Goal: Task Accomplishment & Management: Manage account settings

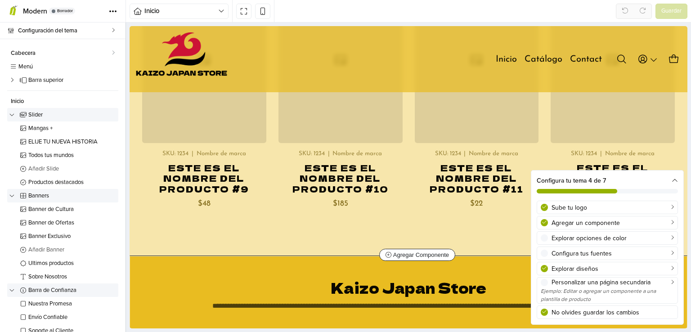
scroll to position [5282, 0]
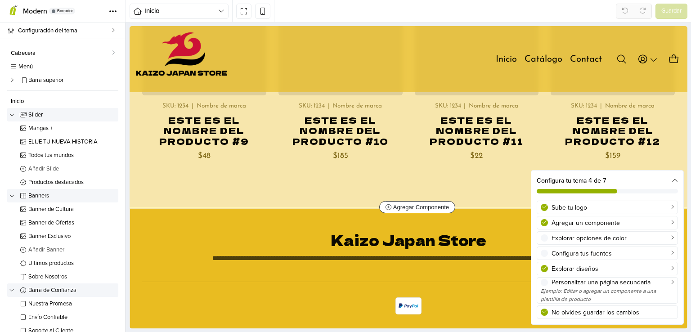
click at [617, 176] on link at bounding box center [616, 183] width 15 height 15
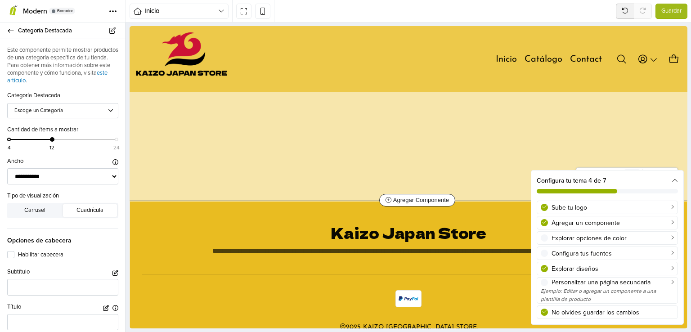
click at [628, 173] on icon at bounding box center [631, 176] width 6 height 7
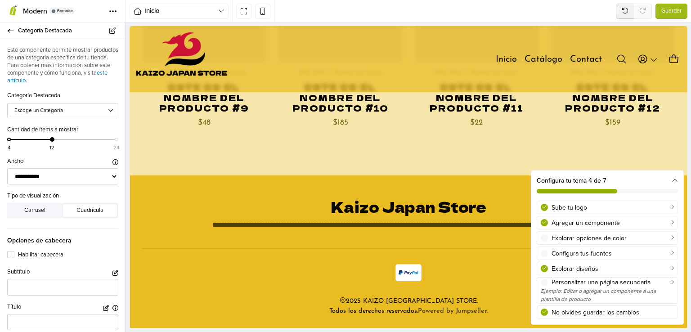
scroll to position [4127, 0]
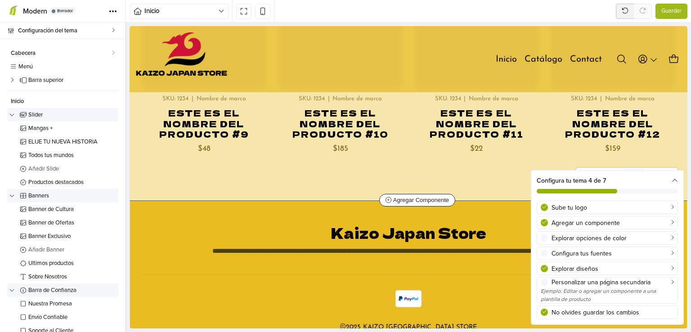
click at [628, 173] on icon at bounding box center [631, 176] width 6 height 7
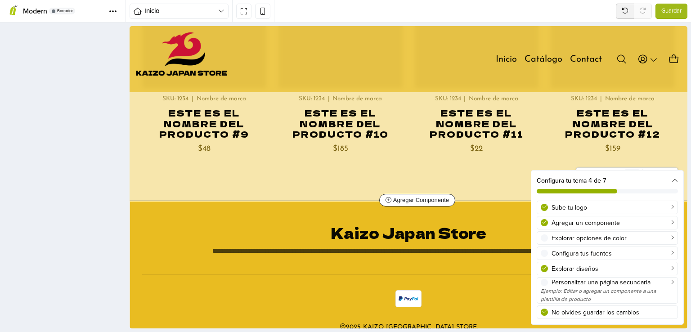
scroll to position [3225, 0]
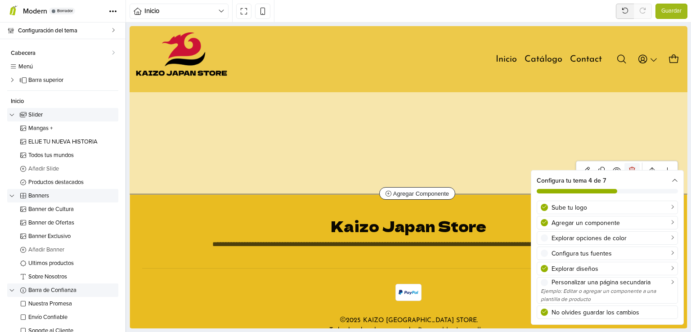
click at [628, 167] on icon at bounding box center [631, 170] width 6 height 7
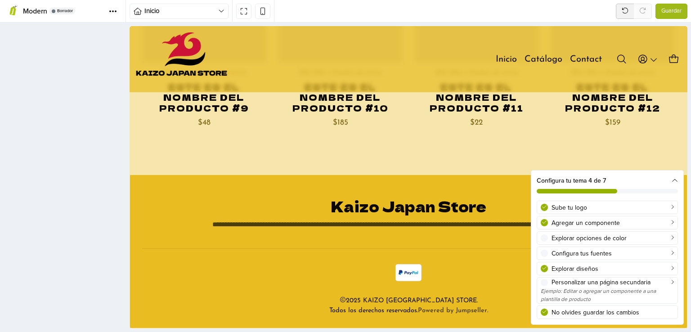
scroll to position [2972, 0]
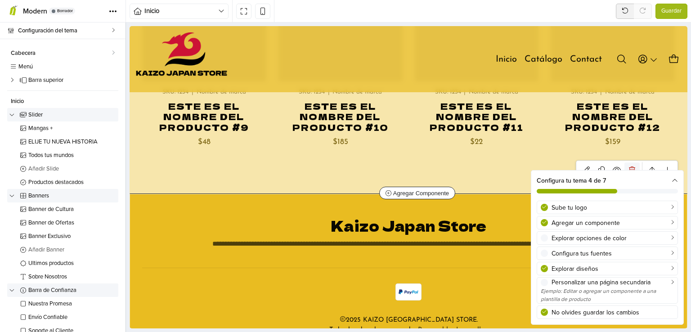
click at [628, 166] on icon at bounding box center [631, 169] width 6 height 7
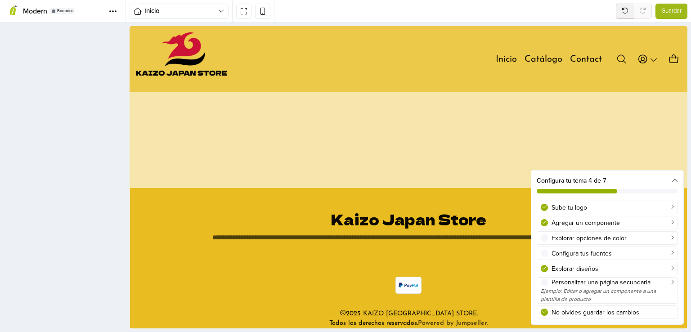
click at [129, 26] on icon at bounding box center [129, 26] width 0 height 0
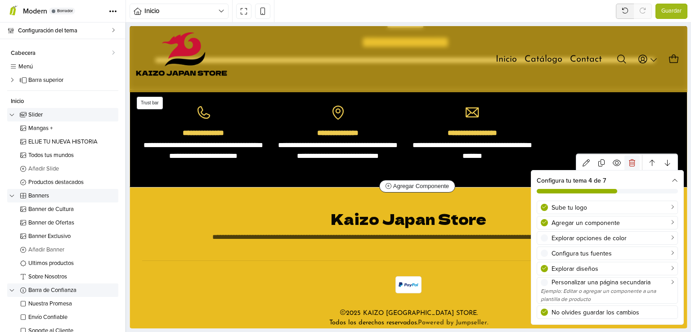
click at [628, 159] on icon at bounding box center [631, 162] width 6 height 7
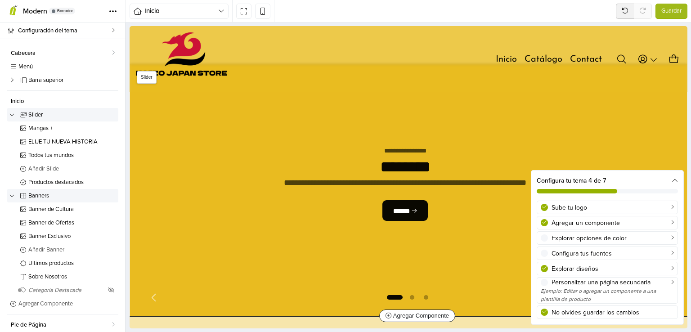
scroll to position [45, 0]
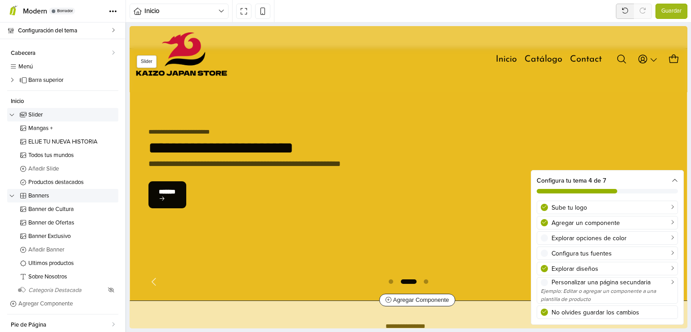
click at [297, 187] on div "**********" at bounding box center [292, 174] width 324 height 141
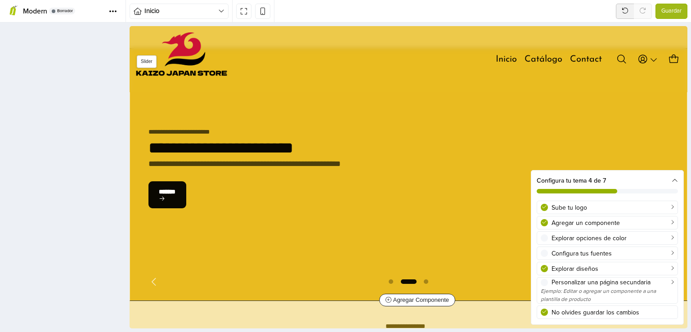
scroll to position [42, 0]
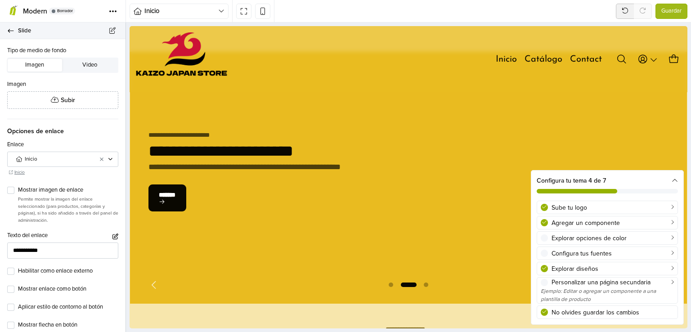
click at [11, 35] on link "Slide" at bounding box center [62, 30] width 125 height 17
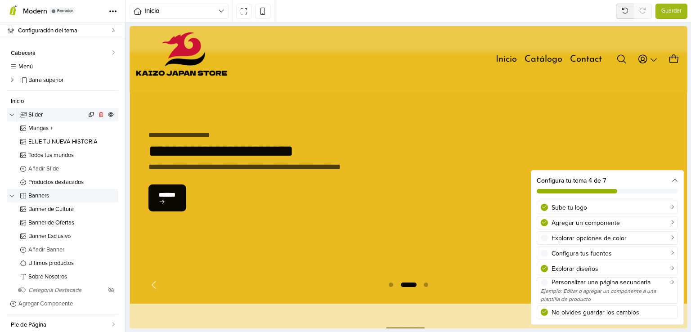
click at [44, 117] on link "Slider" at bounding box center [62, 114] width 111 height 13
select select "*****"
select select "******"
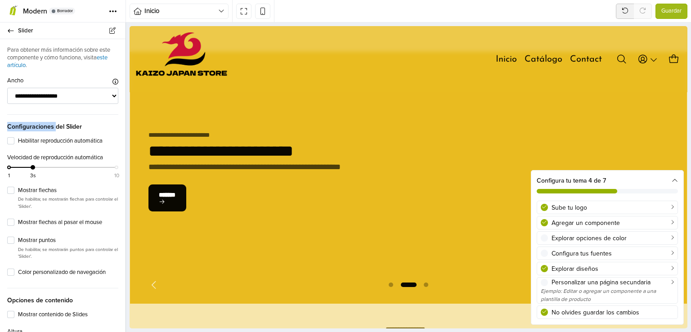
click at [44, 117] on span "Configuraciones del Slider" at bounding box center [62, 122] width 111 height 17
click at [12, 38] on link "Slider" at bounding box center [62, 30] width 125 height 17
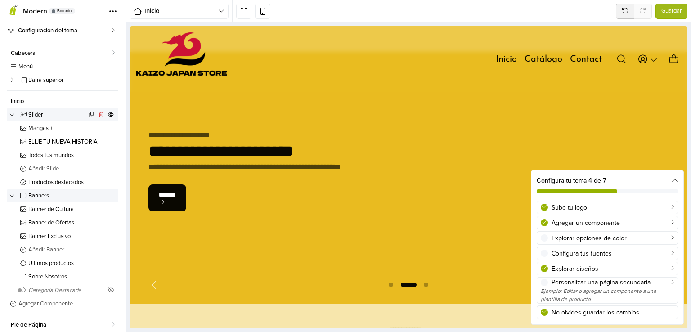
click at [58, 111] on link "Slider" at bounding box center [62, 114] width 111 height 13
select select "*****"
select select "******"
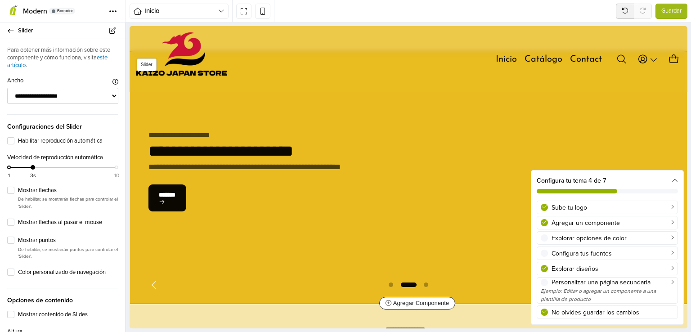
click at [275, 118] on div "**********" at bounding box center [292, 177] width 324 height 141
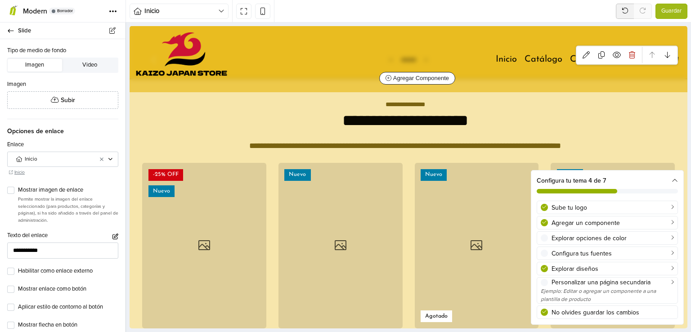
scroll to position [177, 0]
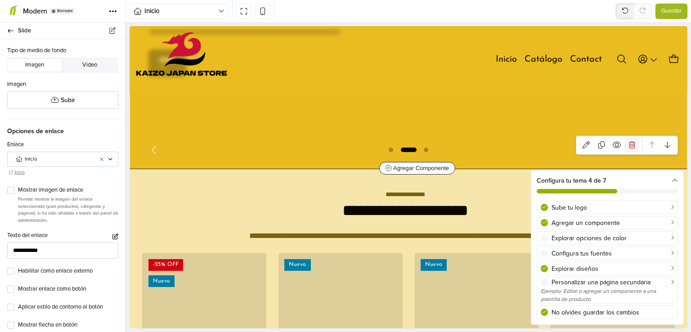
click at [628, 139] on link at bounding box center [631, 144] width 15 height 15
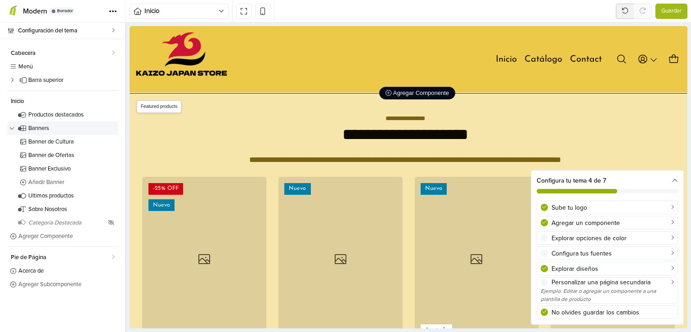
click at [407, 94] on span "Agregar Componente" at bounding box center [416, 92] width 63 height 7
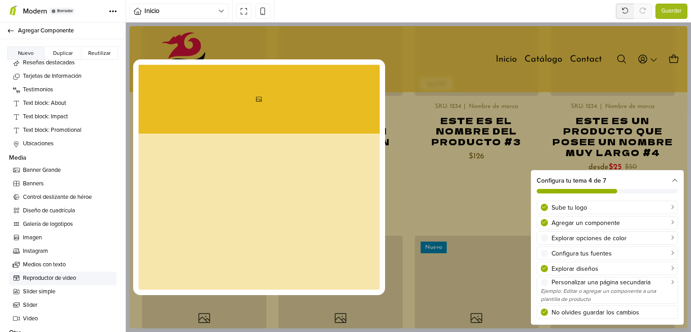
scroll to position [225, 0]
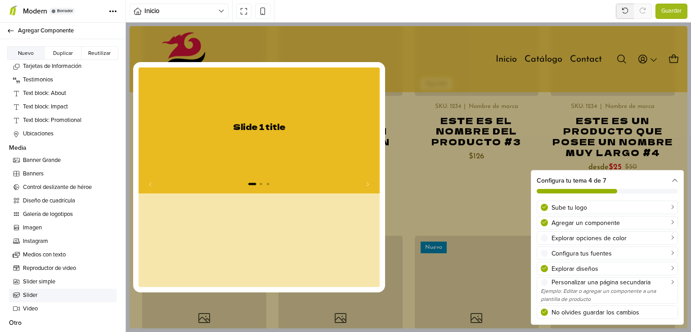
click at [34, 297] on span "Slider" at bounding box center [68, 295] width 90 height 9
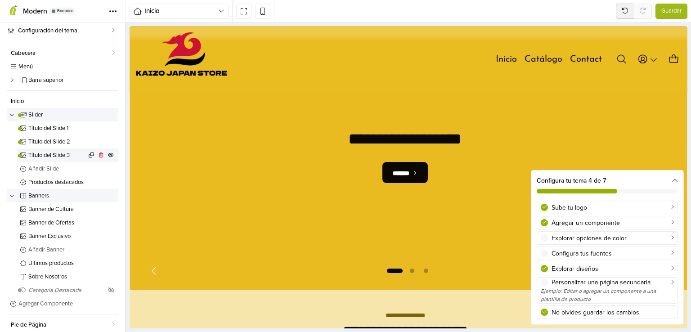
scroll to position [42, 0]
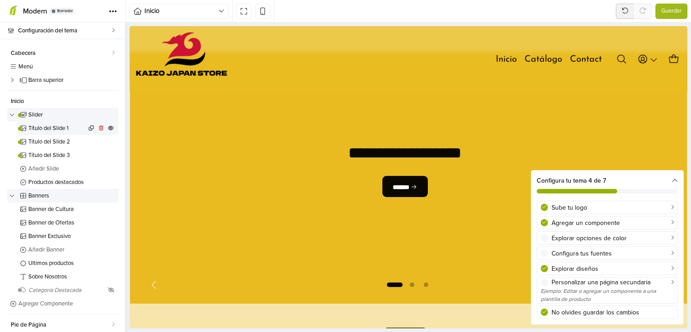
click at [53, 126] on span "Título del Slide 1" at bounding box center [57, 128] width 58 height 6
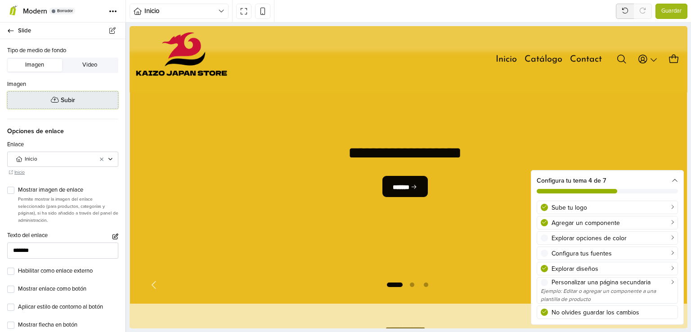
click at [60, 107] on button "Subir" at bounding box center [62, 100] width 111 height 18
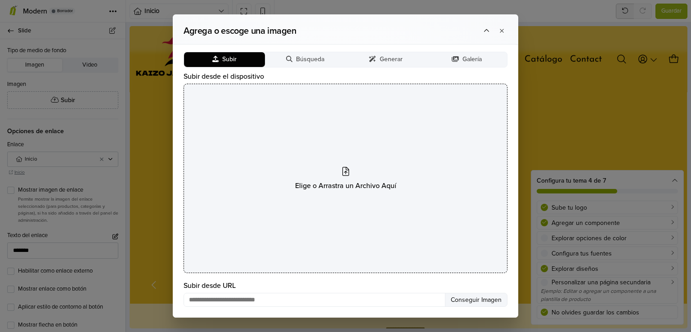
click at [350, 169] on div "Elige o Arrastra un Archivo Aquí" at bounding box center [345, 178] width 324 height 189
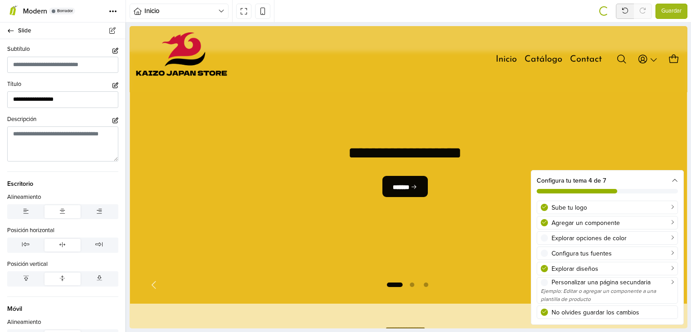
scroll to position [405, 0]
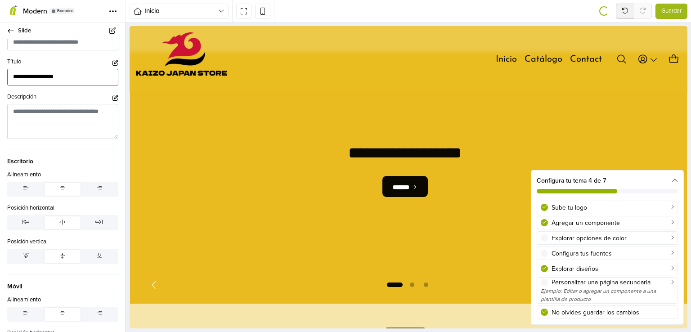
drag, startPoint x: 67, startPoint y: 84, endPoint x: 0, endPoint y: 89, distance: 66.7
click at [0, 85] on div "**********" at bounding box center [62, 72] width 125 height 28
type input "*"
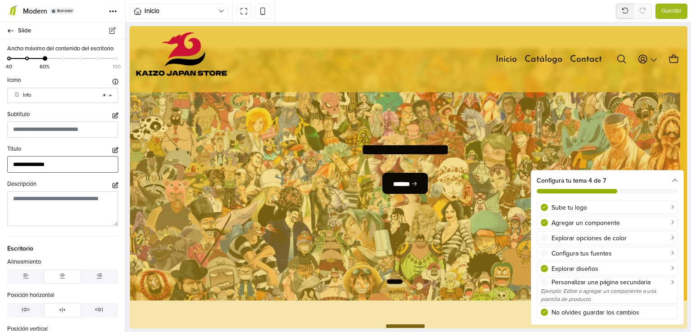
scroll to position [581, 0]
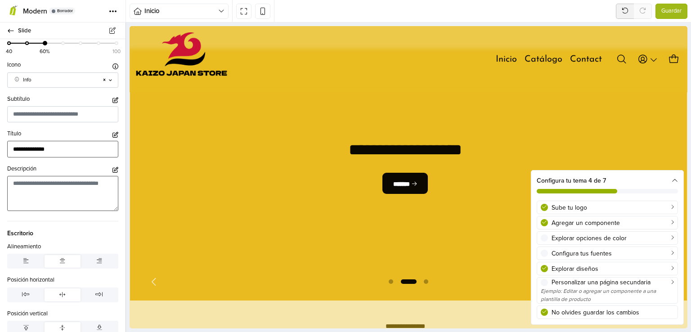
type input "**********"
click at [58, 191] on textarea at bounding box center [62, 193] width 111 height 35
type textarea "*"
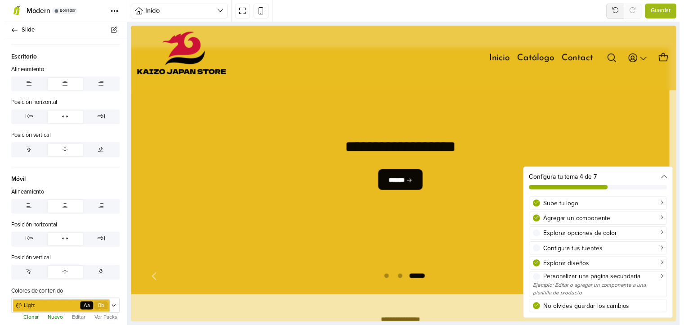
scroll to position [581, 0]
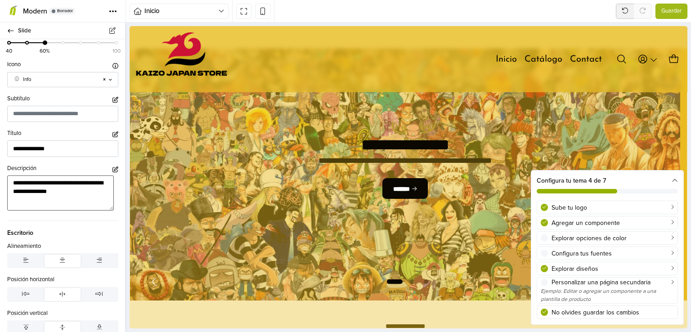
drag, startPoint x: 85, startPoint y: 194, endPoint x: 5, endPoint y: 183, distance: 80.8
click at [5, 183] on div "**********" at bounding box center [62, 187] width 125 height 46
type textarea "**********"
click at [112, 172] on icon "button" at bounding box center [115, 169] width 6 height 6
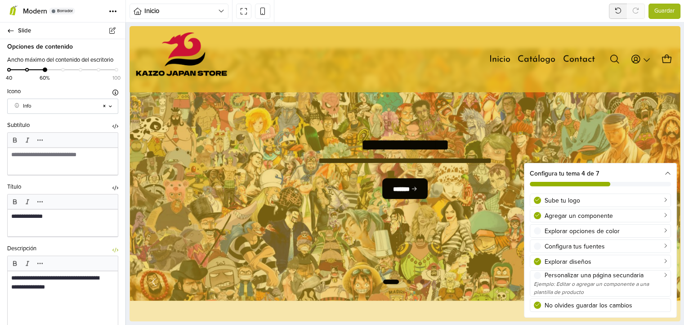
scroll to position [608, 0]
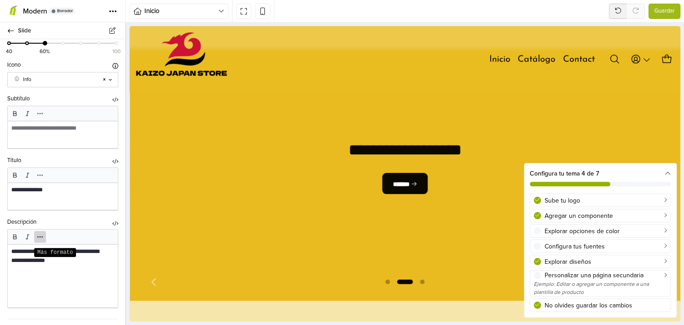
click at [36, 241] on span "Más formato" at bounding box center [40, 237] width 12 height 12
click at [17, 259] on div "**********" at bounding box center [60, 256] width 98 height 18
drag, startPoint x: 62, startPoint y: 263, endPoint x: 2, endPoint y: 245, distance: 62.3
click at [0, 249] on div "**********" at bounding box center [62, 263] width 125 height 90
click at [40, 240] on icon "Más formato" at bounding box center [39, 236] width 7 height 7
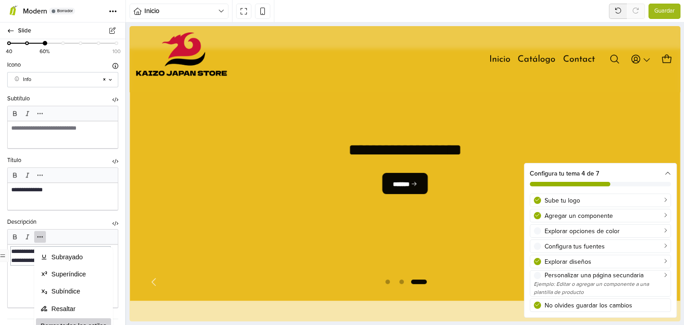
scroll to position [26, 0]
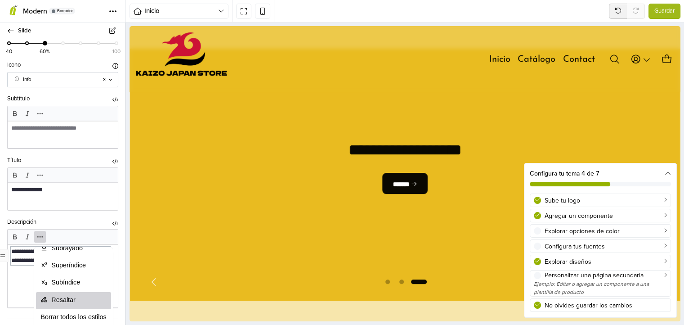
click at [76, 301] on span "Resaltar" at bounding box center [78, 299] width 55 height 9
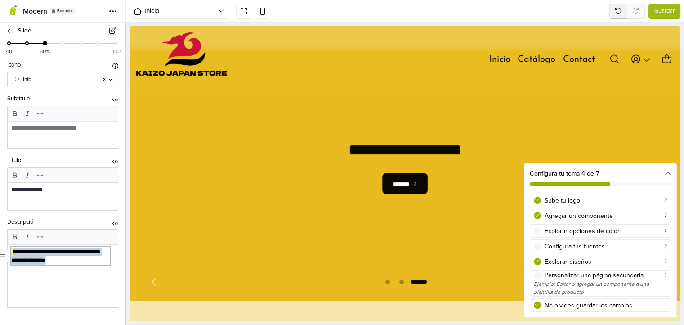
type textarea "**********"
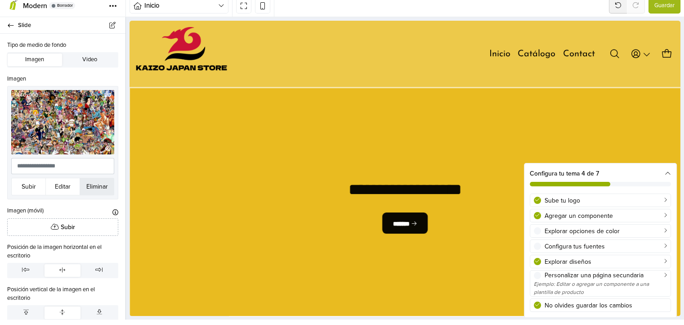
scroll to position [0, 0]
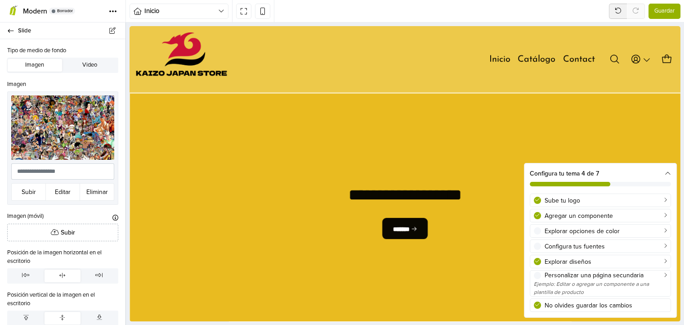
click at [665, 12] on span "Guardar" at bounding box center [664, 11] width 20 height 9
click at [7, 31] on icon at bounding box center [10, 31] width 7 height 6
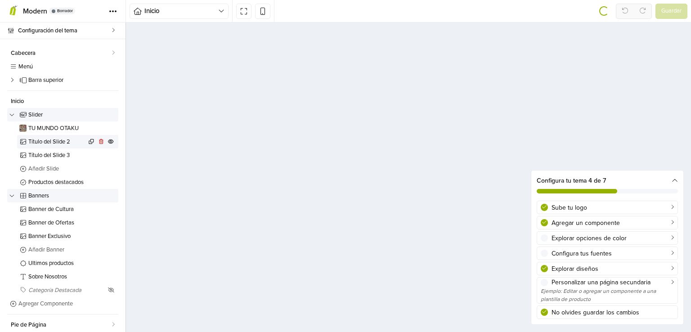
click at [47, 139] on span "Título del Slide 2" at bounding box center [57, 142] width 58 height 6
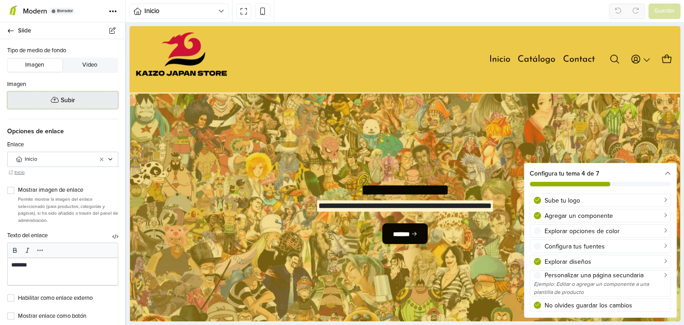
click at [77, 98] on button "Subir" at bounding box center [62, 100] width 111 height 18
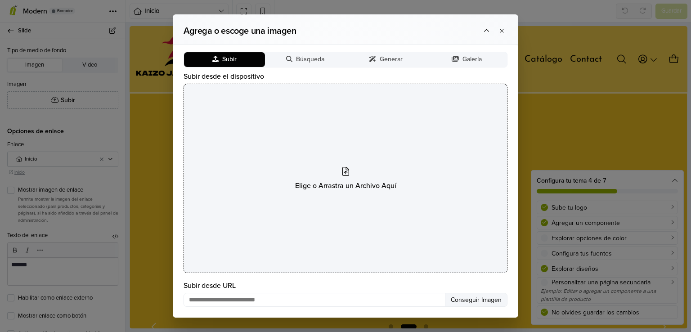
click at [352, 155] on div "Elige o Arrastra un Archivo Aquí" at bounding box center [345, 178] width 324 height 189
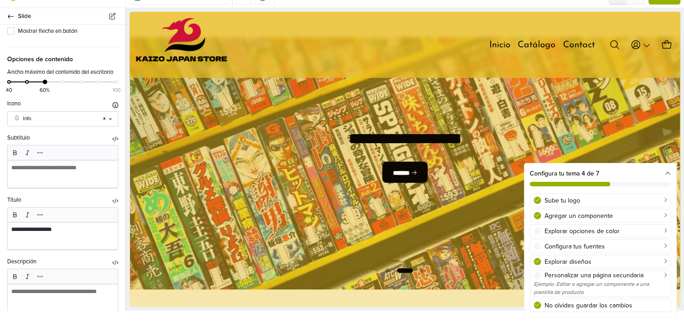
scroll to position [575, 0]
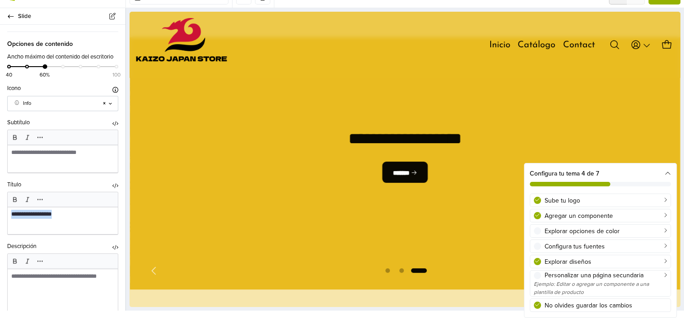
drag, startPoint x: 72, startPoint y: 215, endPoint x: 0, endPoint y: 229, distance: 73.3
click at [0, 228] on div "**********" at bounding box center [62, 207] width 125 height 54
type textarea "****"
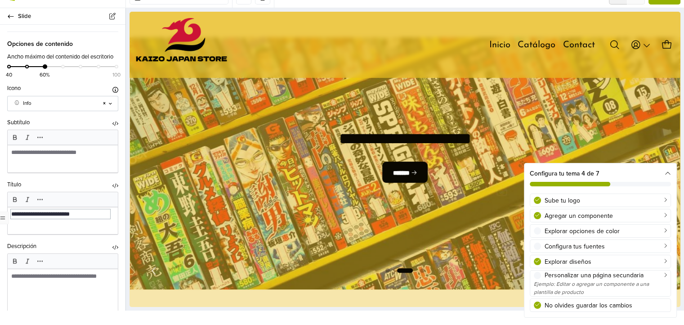
type textarea "**********"
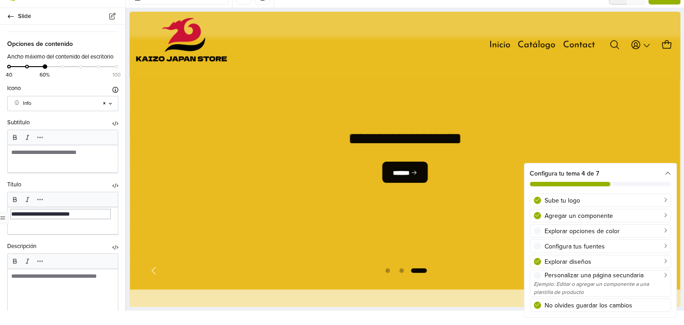
click at [58, 287] on div at bounding box center [63, 300] width 110 height 63
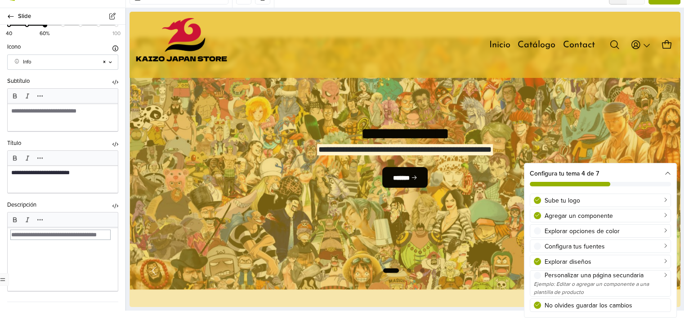
scroll to position [664, 0]
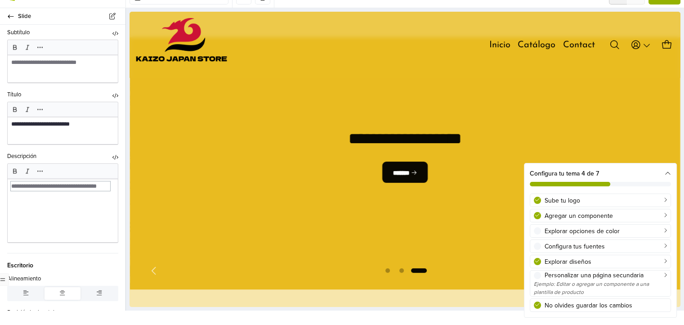
click at [49, 195] on div "﻿" at bounding box center [63, 210] width 110 height 63
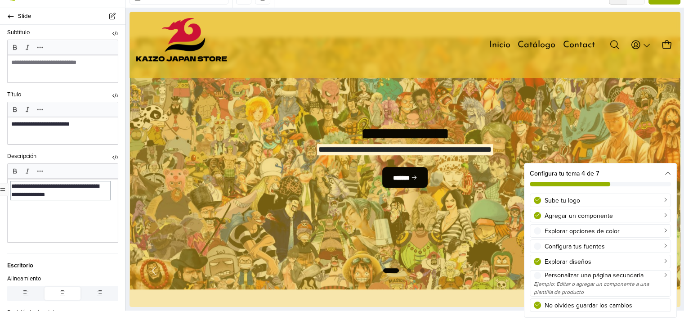
click at [29, 188] on div "**********" at bounding box center [60, 191] width 98 height 18
click at [65, 196] on div "**********" at bounding box center [60, 191] width 98 height 18
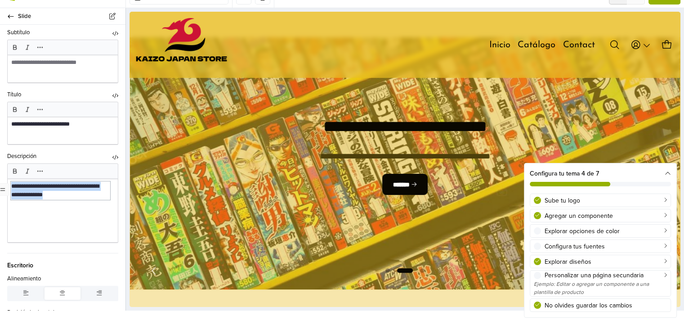
drag, startPoint x: 97, startPoint y: 196, endPoint x: 0, endPoint y: 181, distance: 97.9
click at [0, 181] on div "**********" at bounding box center [62, 197] width 125 height 91
click at [45, 174] on span "Más formato" at bounding box center [40, 171] width 12 height 12
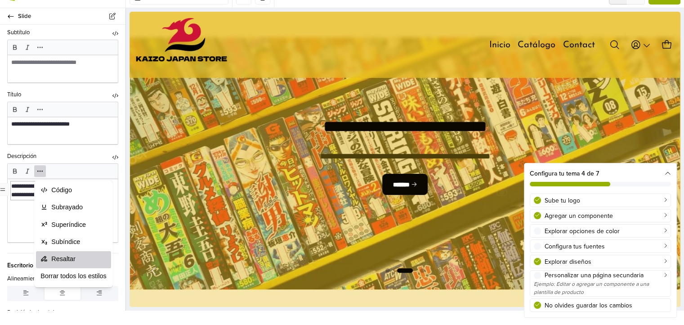
click at [69, 258] on span "Resaltar" at bounding box center [78, 258] width 55 height 9
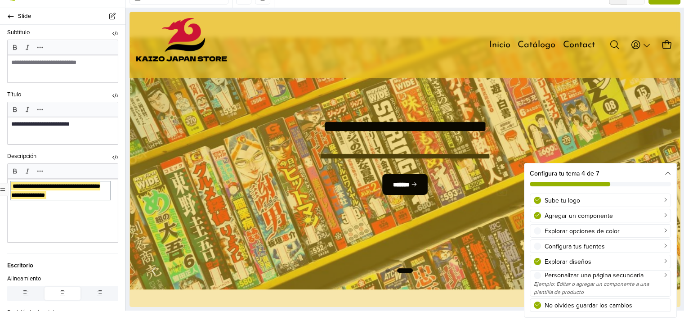
type textarea "**********"
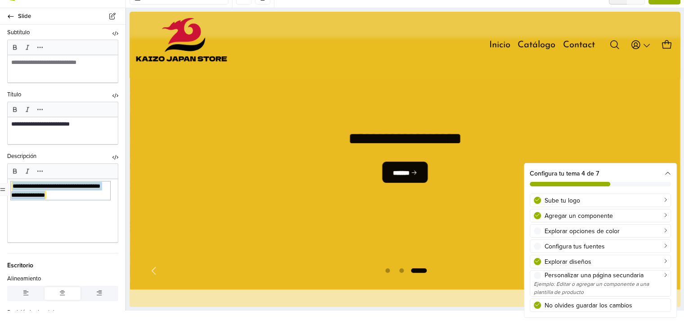
click at [90, 225] on div "**********" at bounding box center [63, 210] width 110 height 63
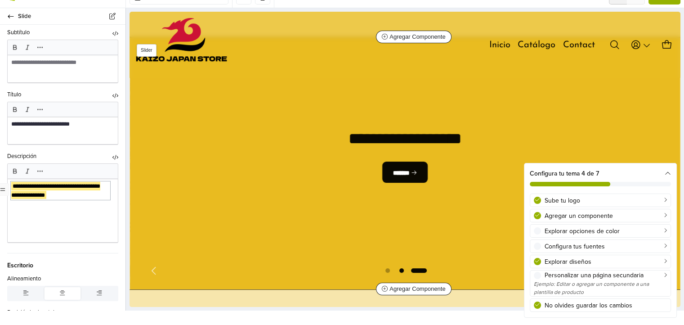
click at [400, 270] on span "Go to slide 2" at bounding box center [401, 270] width 11 height 11
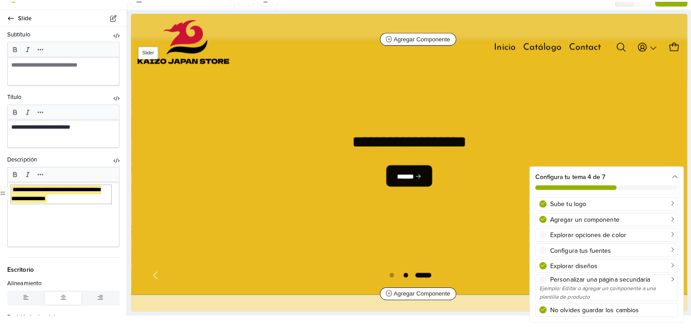
scroll to position [607, 0]
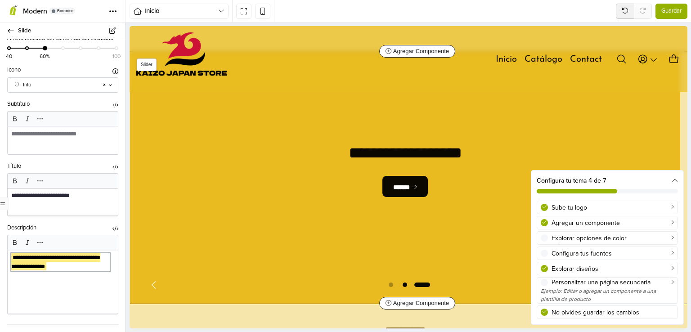
select select "*****"
select select "******"
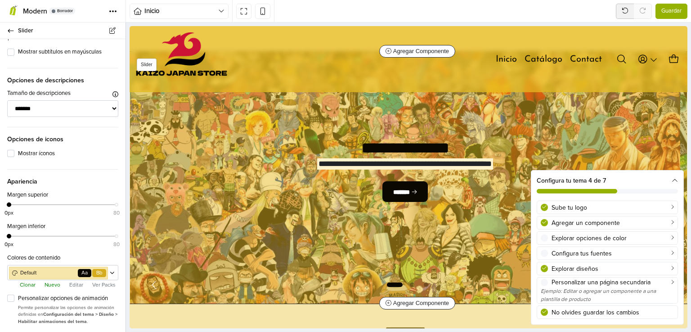
click at [397, 286] on span "Go to slide 1" at bounding box center [394, 284] width 18 height 11
click at [408, 284] on span "Go to slide 2" at bounding box center [411, 284] width 11 height 11
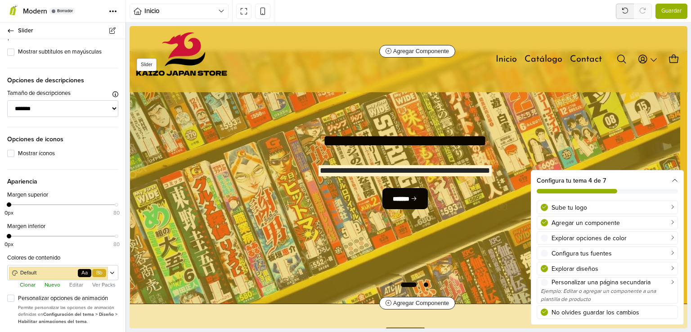
click at [420, 283] on span "Go to slide 3" at bounding box center [425, 284] width 11 height 11
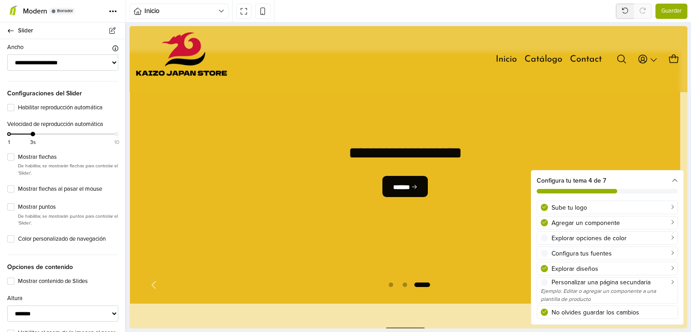
scroll to position [0, 0]
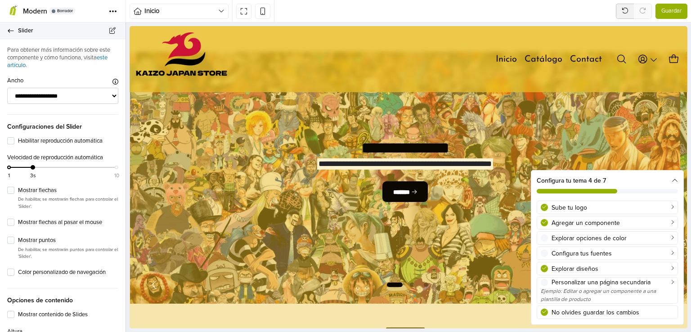
click at [15, 34] on link "Slider" at bounding box center [62, 30] width 125 height 17
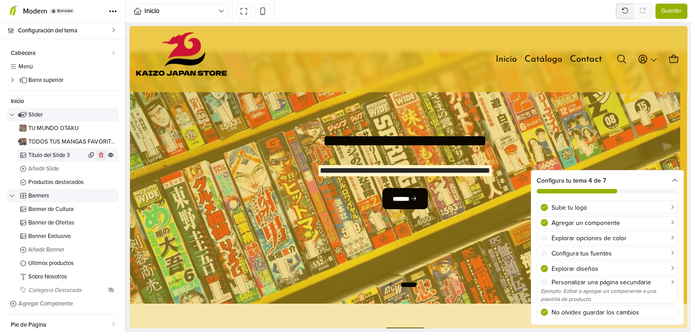
click at [98, 155] on icon at bounding box center [101, 154] width 7 height 5
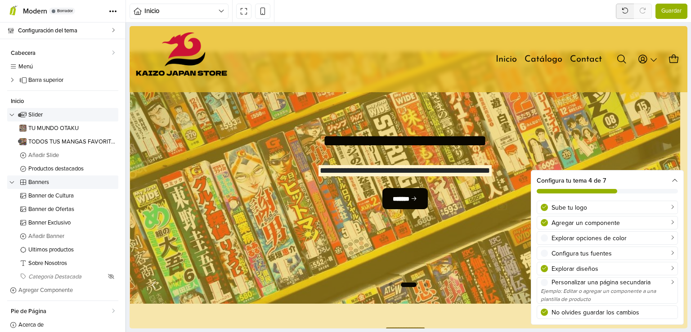
click at [664, 9] on span "Guardar" at bounding box center [671, 11] width 20 height 9
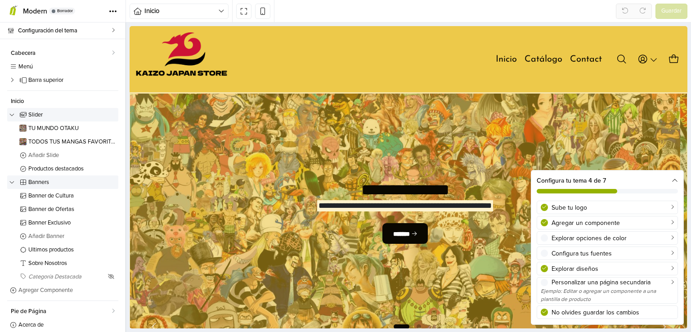
scroll to position [90, 0]
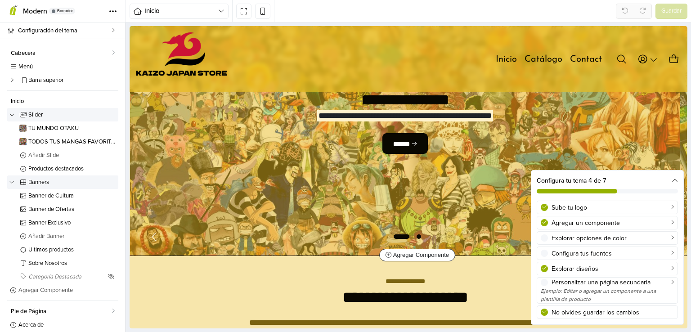
click at [417, 236] on span "Go to slide 2" at bounding box center [418, 236] width 11 height 11
select select "*****"
select select "******"
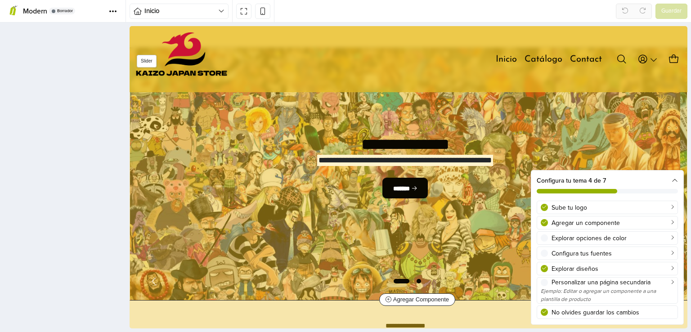
scroll to position [42, 0]
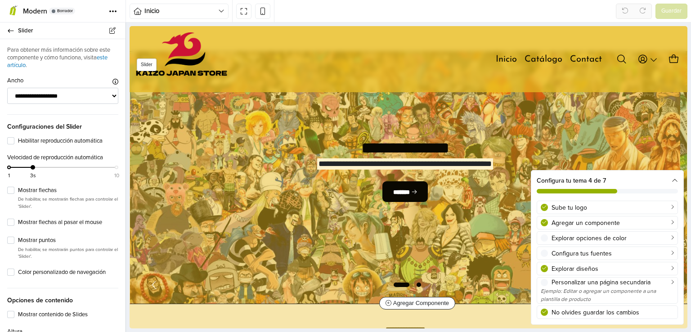
click at [418, 284] on span "Go to slide 2" at bounding box center [418, 284] width 11 height 11
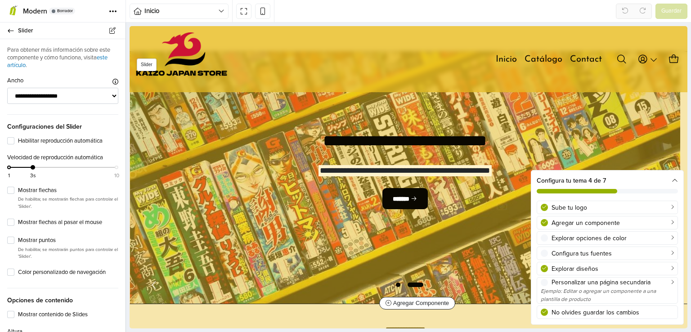
click at [392, 286] on span "Go to slide 1" at bounding box center [397, 284] width 11 height 11
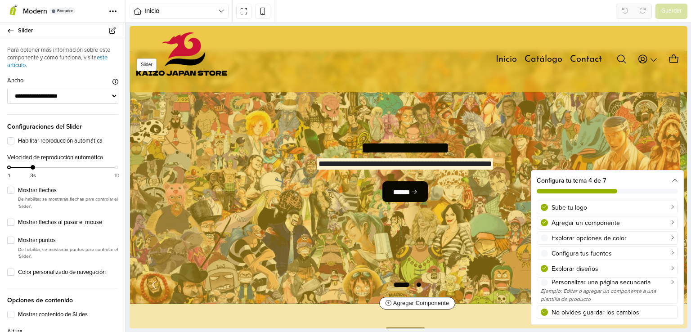
click at [413, 284] on span "Go to slide 2" at bounding box center [418, 284] width 11 height 11
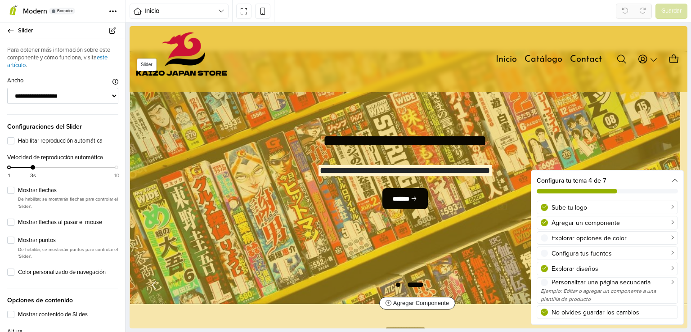
click at [394, 284] on span "Go to slide 1" at bounding box center [397, 284] width 11 height 11
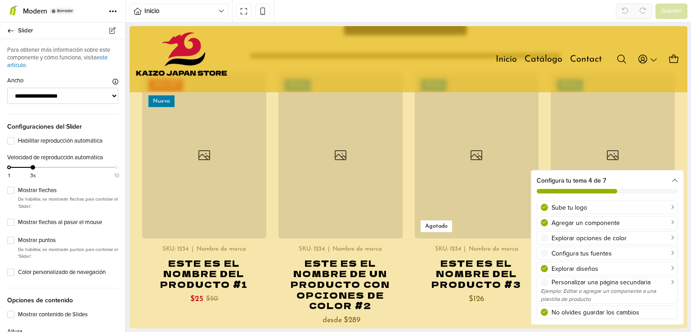
scroll to position [132, 0]
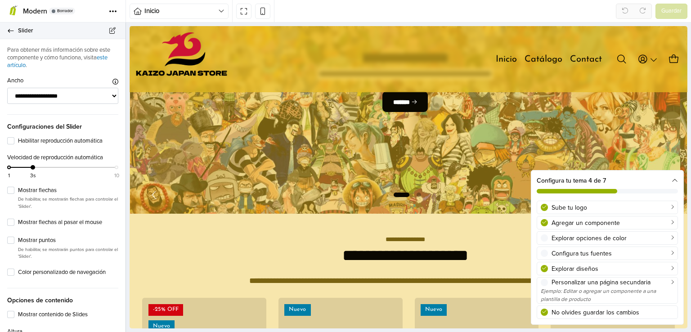
click at [10, 26] on link "Slider" at bounding box center [62, 30] width 125 height 17
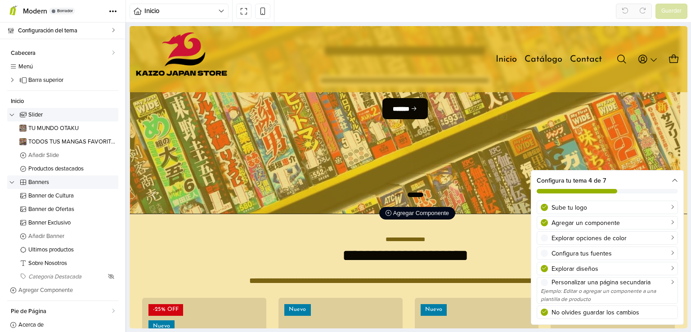
click at [411, 214] on span "Agregar Componente" at bounding box center [416, 212] width 63 height 7
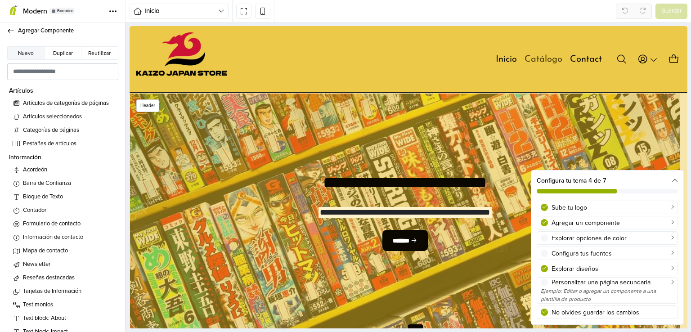
click at [535, 55] on link "Catálogo" at bounding box center [543, 59] width 38 height 13
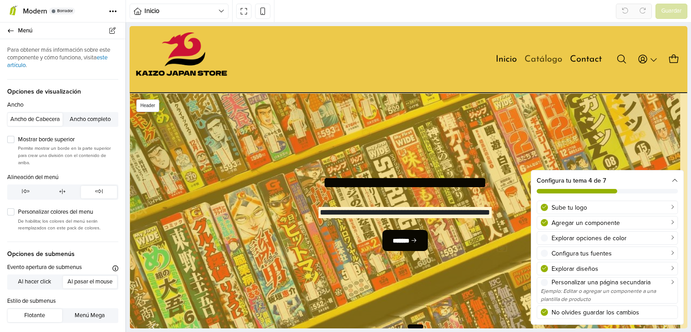
click at [530, 60] on link "Catálogo" at bounding box center [543, 59] width 38 height 13
click at [500, 64] on link "Inicio" at bounding box center [505, 59] width 21 height 13
click at [503, 58] on link "Inicio" at bounding box center [505, 59] width 21 height 13
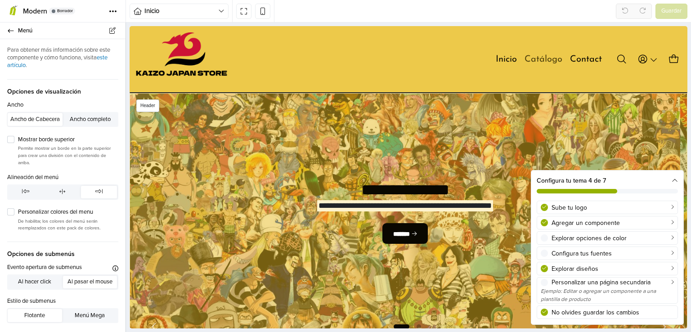
click at [539, 56] on link "Catálogo" at bounding box center [543, 59] width 38 height 13
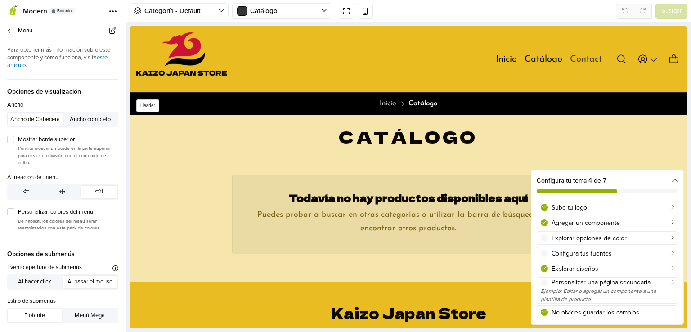
click at [579, 55] on link "Contact" at bounding box center [586, 59] width 32 height 13
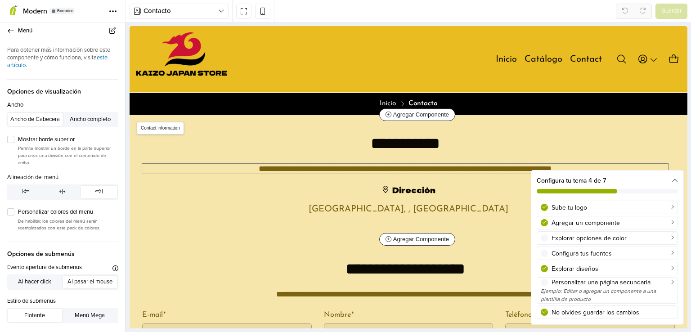
scroll to position [45, 0]
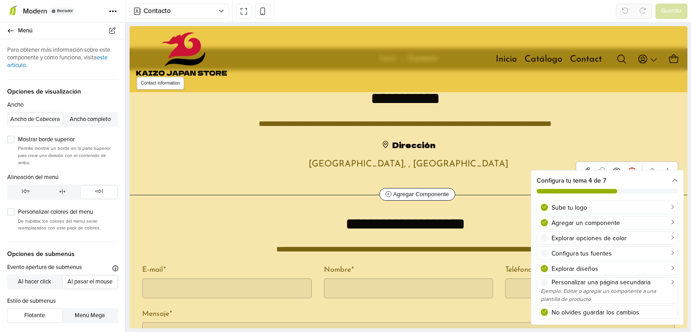
click at [432, 142] on h6 "Dirección" at bounding box center [408, 145] width 532 height 8
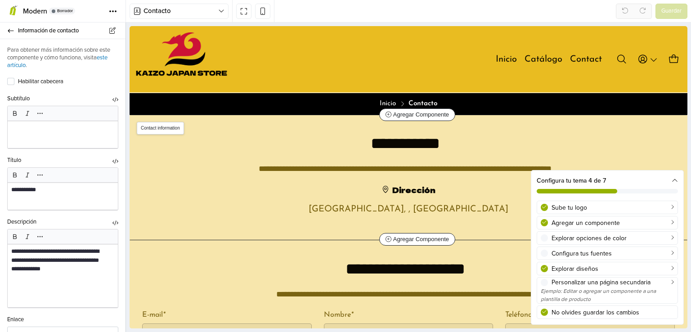
click at [415, 186] on h6 "Dirección" at bounding box center [408, 190] width 532 height 8
click at [425, 188] on h6 "Dirección" at bounding box center [408, 190] width 532 height 8
click at [429, 202] on div "Dirección [GEOGRAPHIC_DATA], , [GEOGRAPHIC_DATA]" at bounding box center [408, 201] width 544 height 31
click at [428, 213] on link "[GEOGRAPHIC_DATA], , [GEOGRAPHIC_DATA]" at bounding box center [408, 209] width 200 height 9
click at [176, 128] on span "Contact information" at bounding box center [160, 128] width 47 height 13
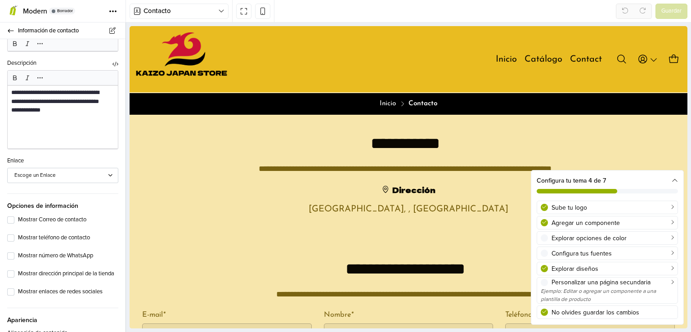
scroll to position [180, 0]
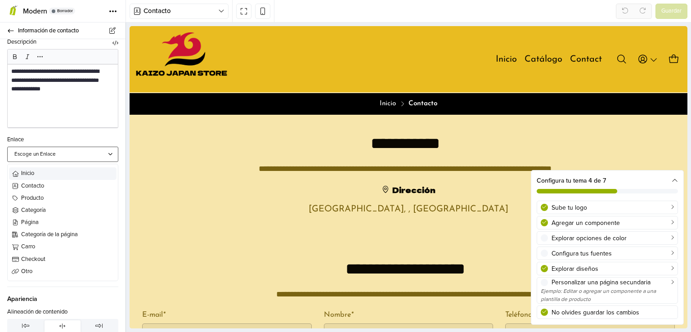
click at [78, 154] on div "Escoge un Enlace" at bounding box center [58, 154] width 88 height 8
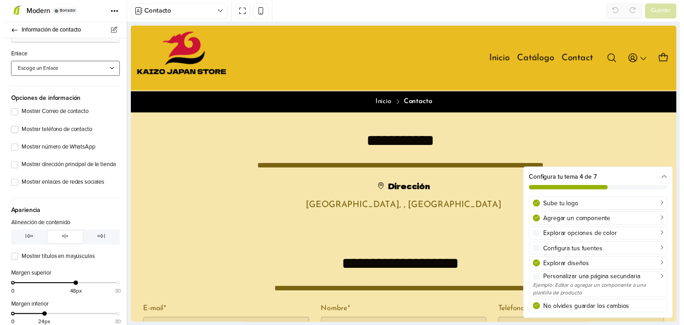
scroll to position [270, 0]
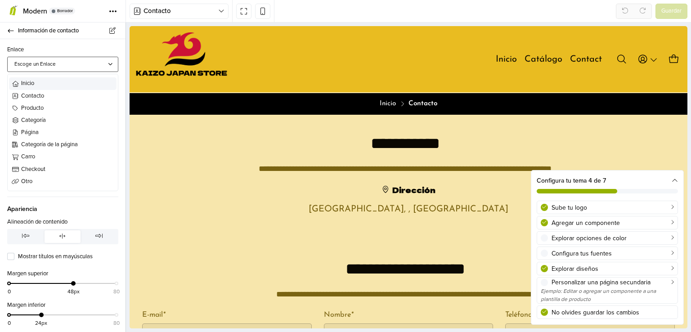
click at [76, 62] on div "Escoge un Enlace" at bounding box center [58, 64] width 88 height 8
click at [37, 179] on span "Otro" at bounding box center [68, 181] width 94 height 9
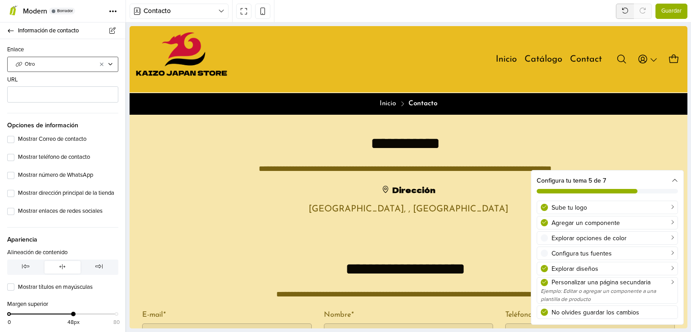
click at [70, 65] on span "Otro" at bounding box center [57, 64] width 64 height 8
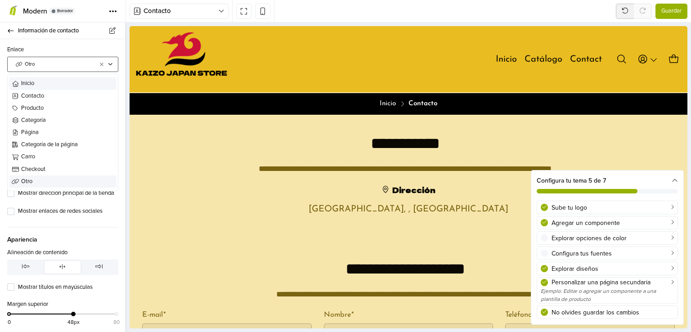
click at [53, 80] on span "Inicio" at bounding box center [68, 83] width 94 height 9
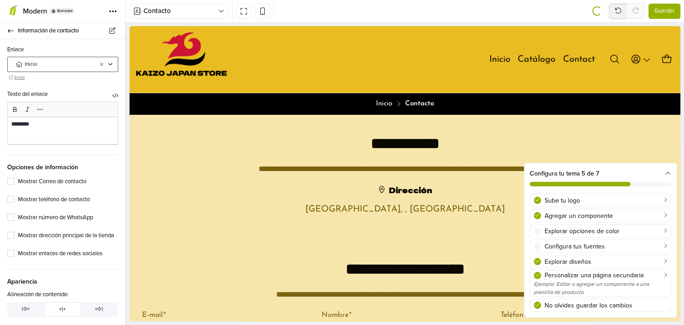
click at [67, 63] on span "Inicio" at bounding box center [57, 64] width 64 height 8
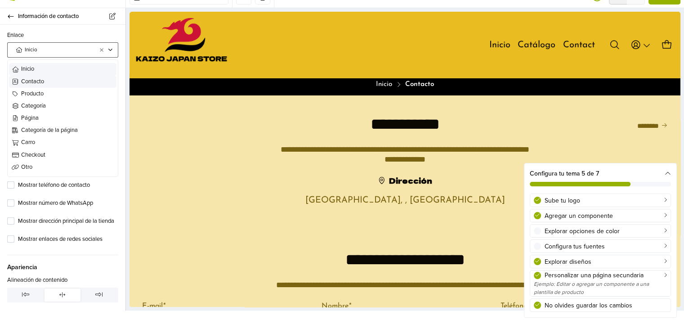
scroll to position [271, 0]
click at [52, 79] on span "Contacto" at bounding box center [68, 82] width 94 height 9
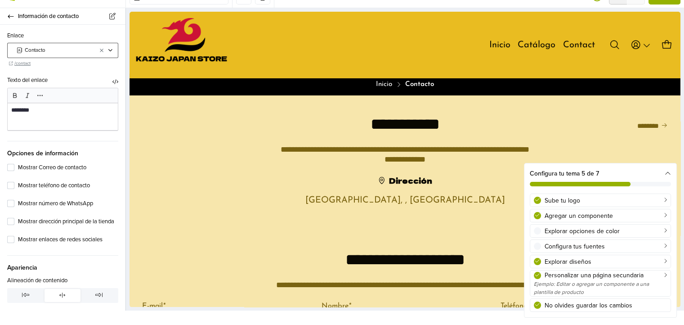
click at [62, 56] on div "Contacto" at bounding box center [62, 50] width 111 height 15
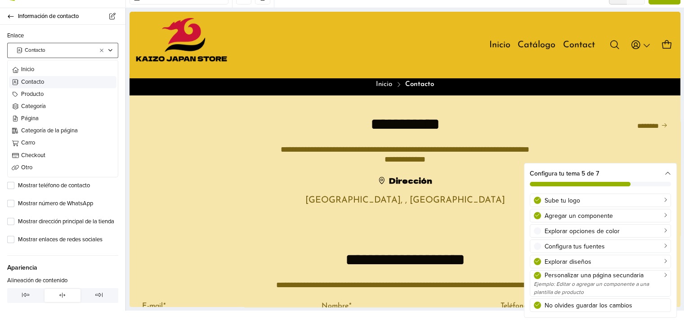
click at [94, 27] on div "**********" at bounding box center [62, 111] width 125 height 715
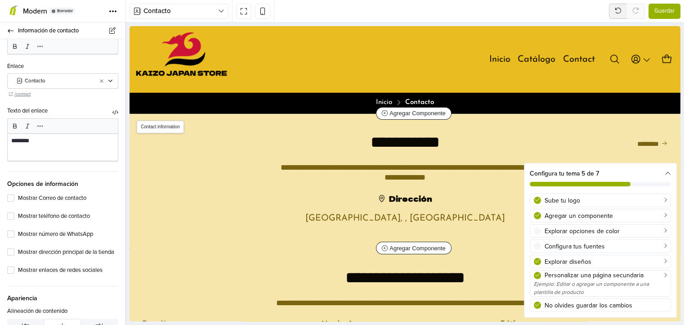
scroll to position [0, 0]
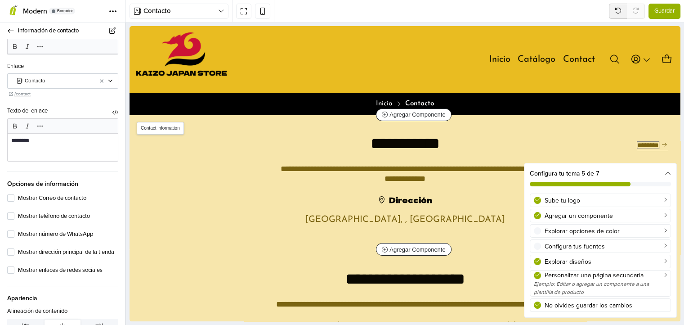
click at [637, 142] on span "********" at bounding box center [648, 145] width 22 height 7
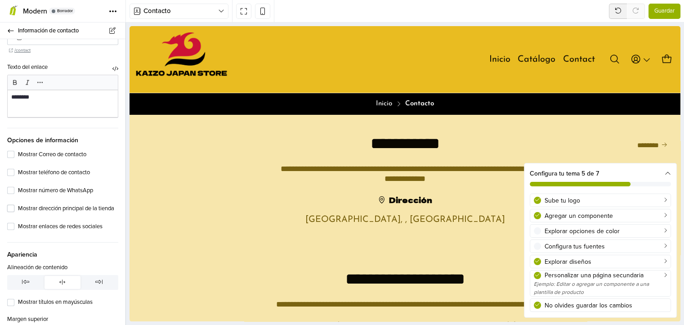
scroll to position [299, 0]
click at [18, 152] on label "Mostrar Correo de contacto" at bounding box center [68, 153] width 100 height 9
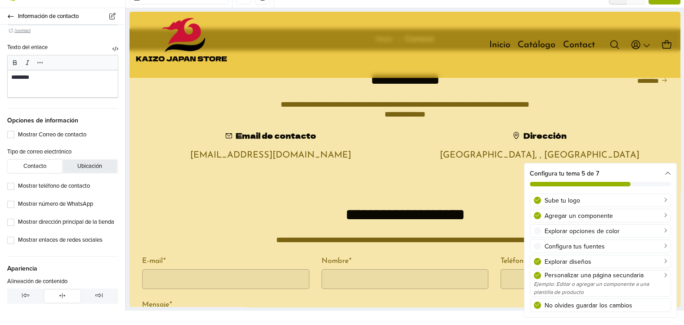
scroll to position [288, 0]
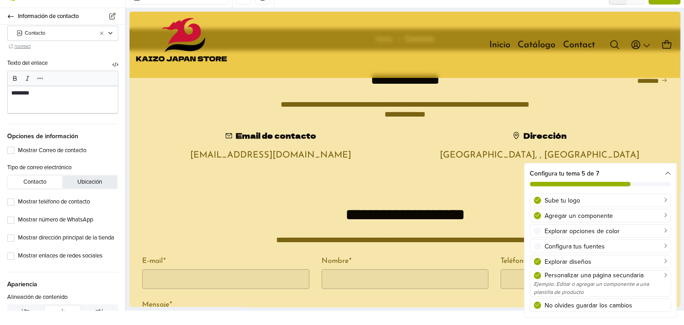
click at [76, 184] on button "Ubicación" at bounding box center [90, 181] width 54 height 13
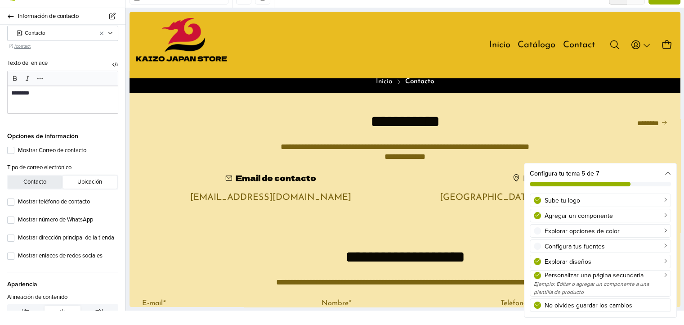
scroll to position [5, 0]
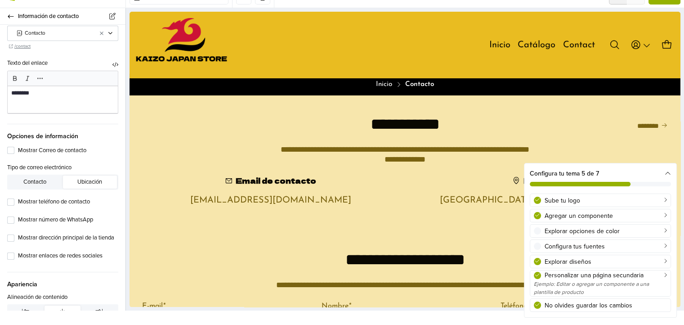
click at [86, 178] on button "Ubicación" at bounding box center [90, 181] width 54 height 13
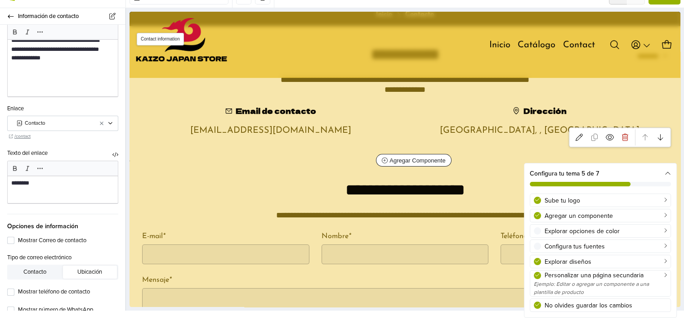
scroll to position [95, 0]
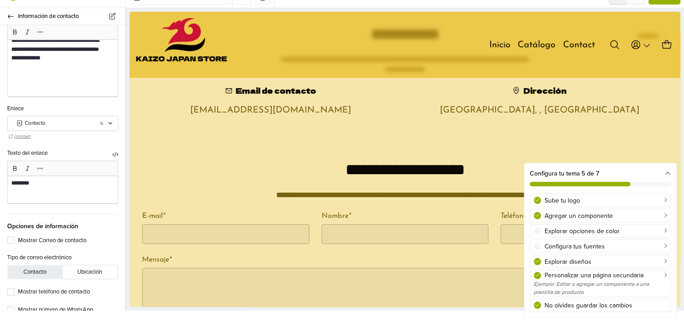
click at [55, 266] on button "Contacto" at bounding box center [35, 271] width 54 height 13
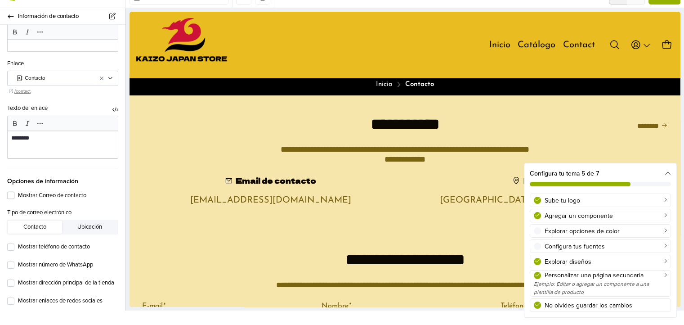
scroll to position [153, 0]
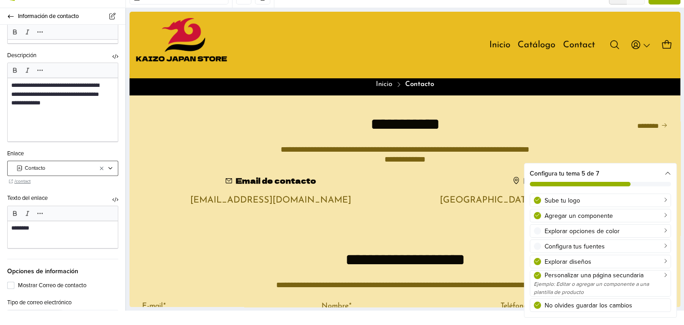
click at [77, 169] on span "Contacto" at bounding box center [57, 168] width 64 height 8
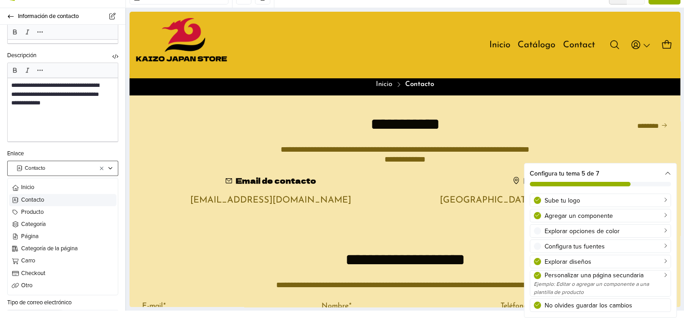
click at [77, 169] on span "Contacto" at bounding box center [57, 168] width 64 height 8
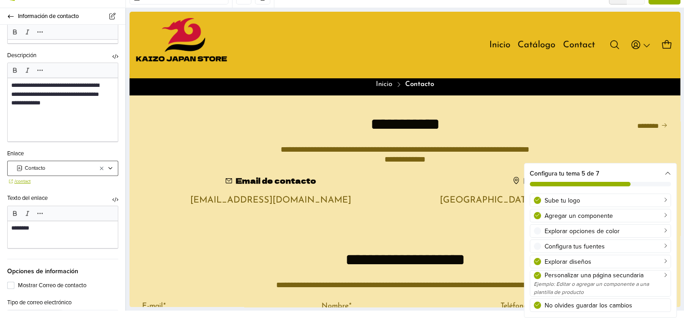
click at [24, 180] on link "/contact" at bounding box center [64, 181] width 111 height 7
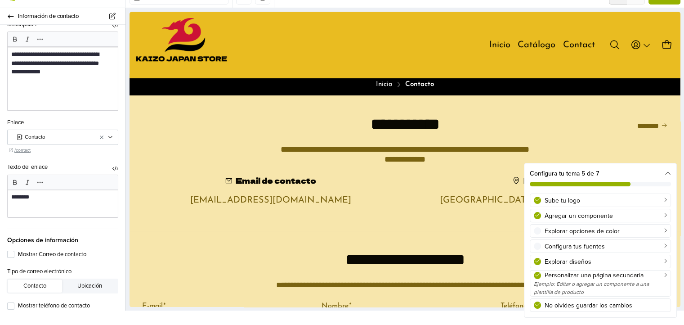
scroll to position [198, 0]
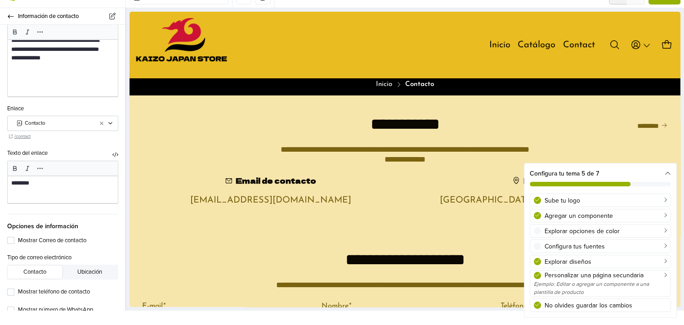
click at [61, 188] on div "********" at bounding box center [63, 189] width 110 height 27
click at [110, 215] on span "Opciones de información" at bounding box center [62, 222] width 111 height 17
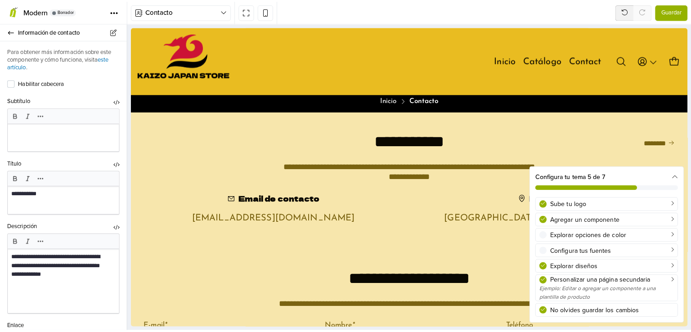
scroll to position [0, 0]
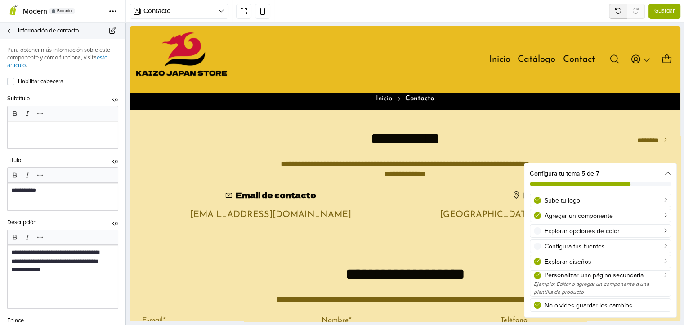
click at [14, 33] on link "Información de contacto" at bounding box center [62, 30] width 125 height 17
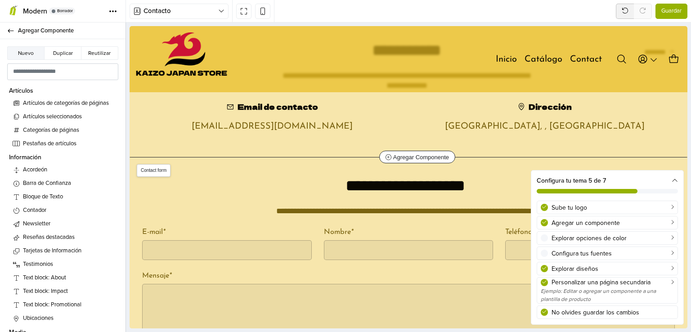
scroll to position [95, 0]
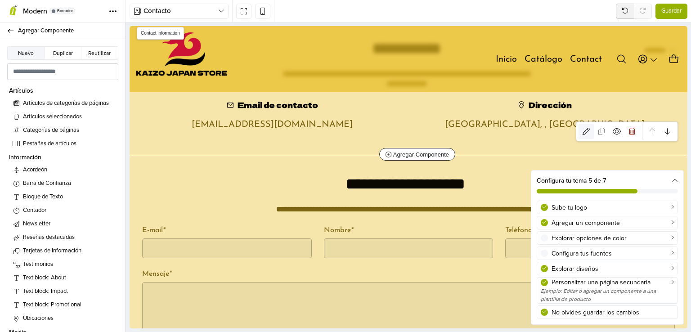
click at [582, 128] on icon at bounding box center [585, 131] width 7 height 7
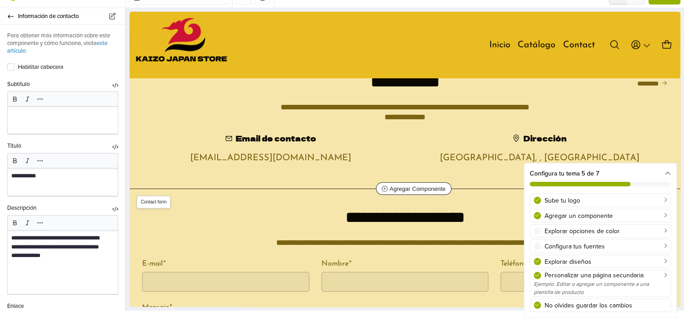
scroll to position [95, 0]
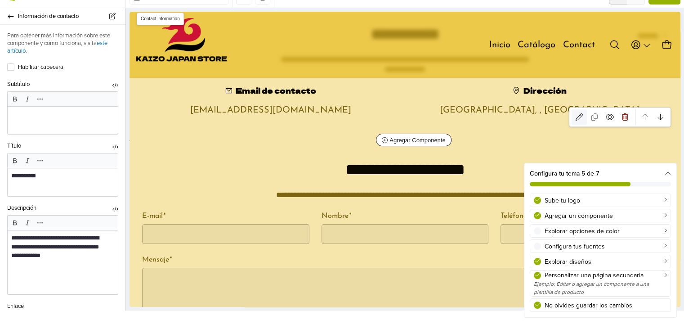
click at [582, 116] on icon at bounding box center [578, 116] width 7 height 7
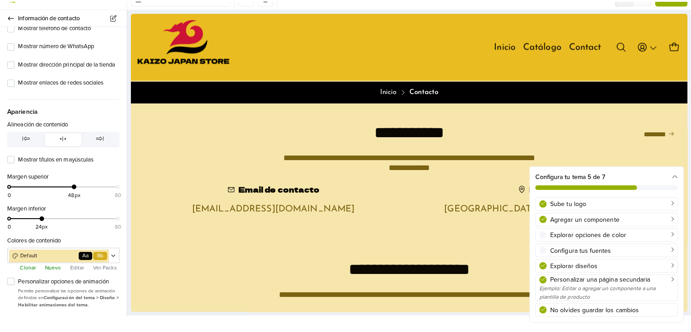
scroll to position [468, 0]
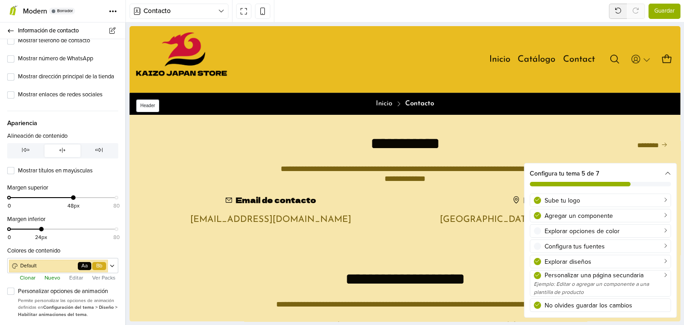
click at [637, 58] on icon "Acceso" at bounding box center [635, 59] width 11 height 11
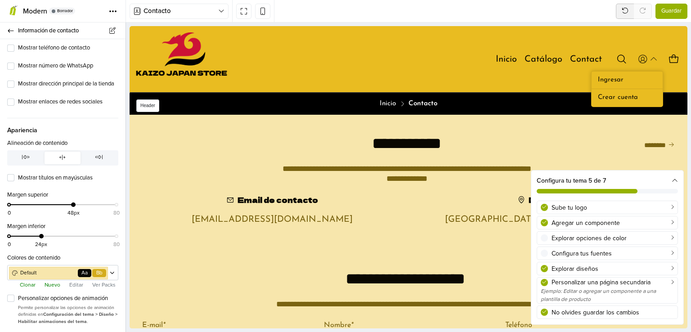
scroll to position [882, 0]
select select "**"
select select "*****"
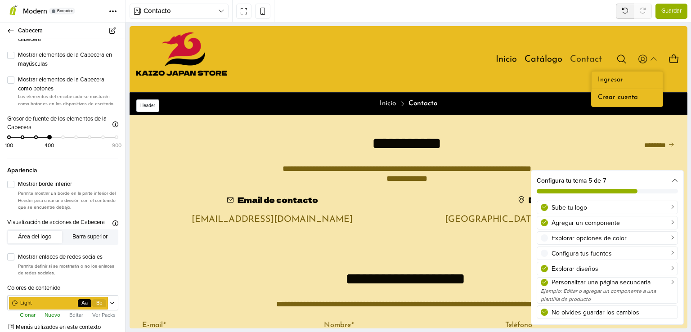
click at [588, 59] on link "Contact" at bounding box center [586, 59] width 32 height 13
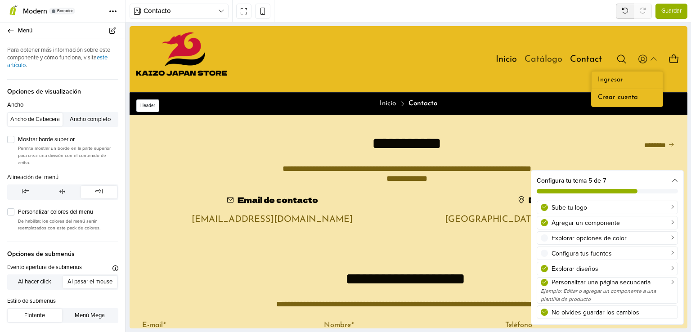
click at [524, 60] on link "Catálogo" at bounding box center [543, 59] width 38 height 13
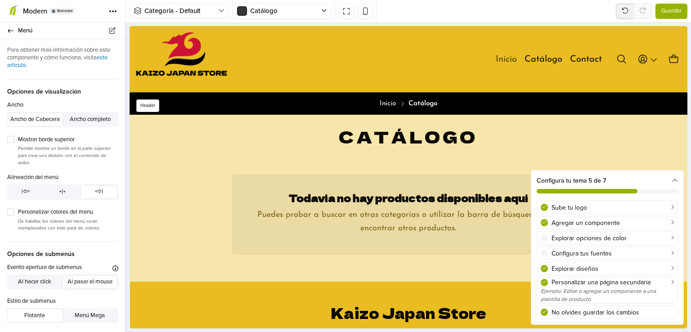
click at [496, 58] on link "Inicio" at bounding box center [505, 59] width 21 height 13
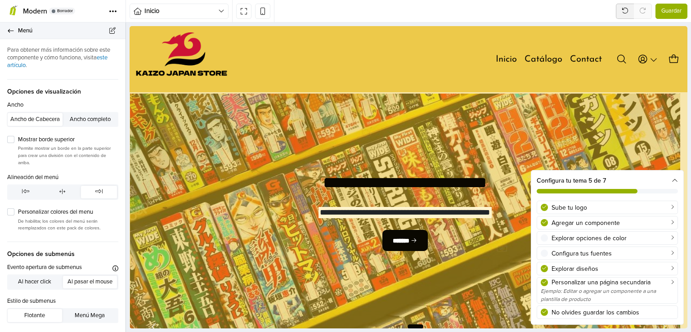
click at [10, 35] on link "Menú" at bounding box center [62, 30] width 125 height 17
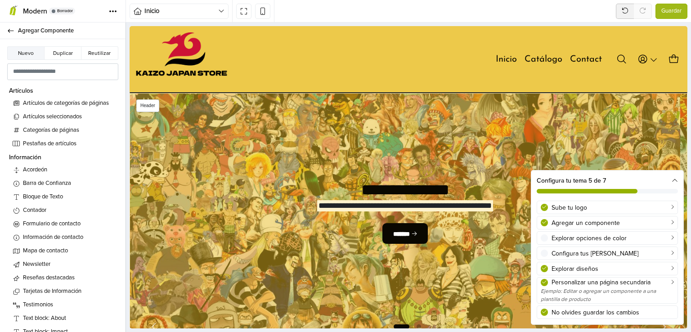
click at [388, 50] on div "Menú Inicio Catálogo Contact Ingresar Crear cuenta 0" at bounding box center [407, 59] width 557 height 54
select select "**"
select select "*****"
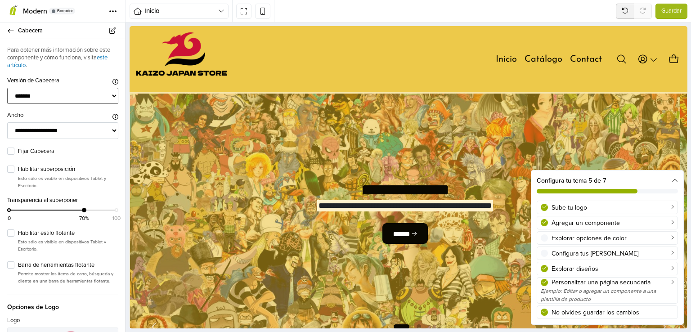
click at [65, 98] on select "******* ****** ******* ***** **** *******" at bounding box center [62, 96] width 111 height 17
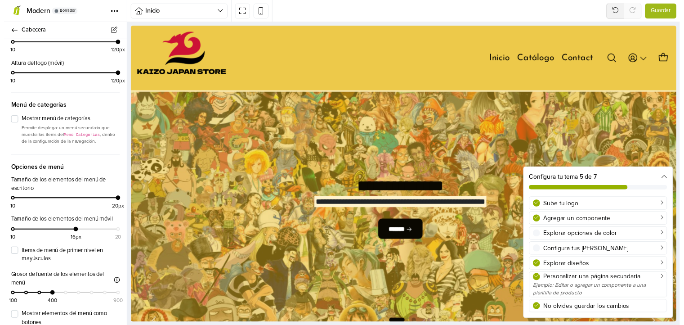
scroll to position [495, 0]
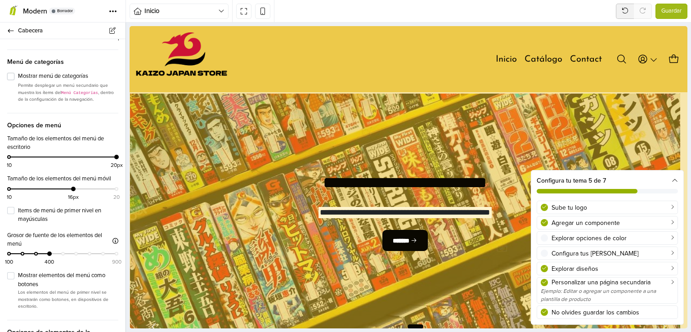
click at [18, 81] on label "Mostrar menú de categorías" at bounding box center [68, 76] width 100 height 9
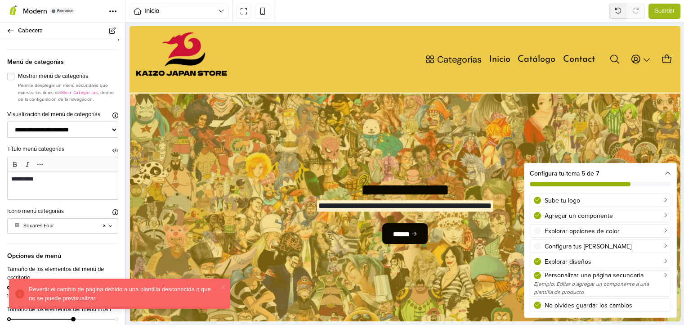
click at [18, 81] on label "Mostrar menú de categorías" at bounding box center [68, 76] width 100 height 9
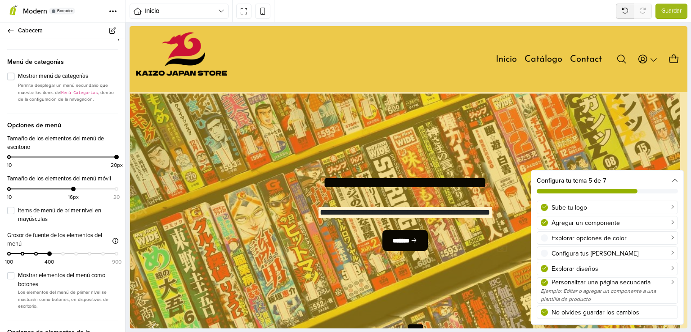
click at [18, 81] on label "Mostrar menú de categorías" at bounding box center [68, 76] width 100 height 9
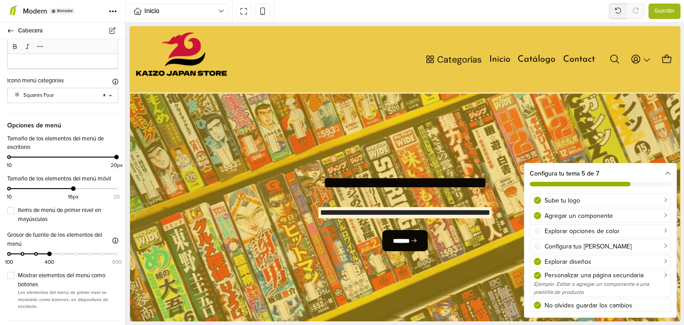
scroll to position [629, 0]
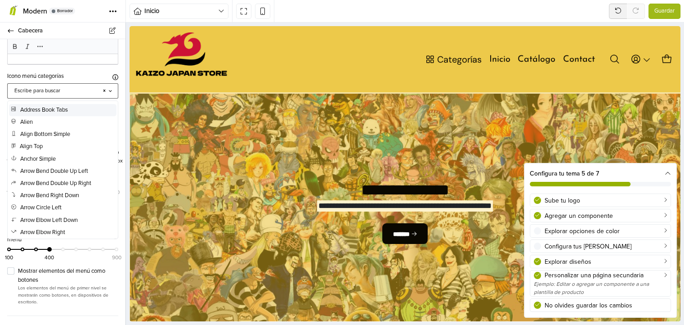
click at [78, 95] on div at bounding box center [55, 91] width 82 height 8
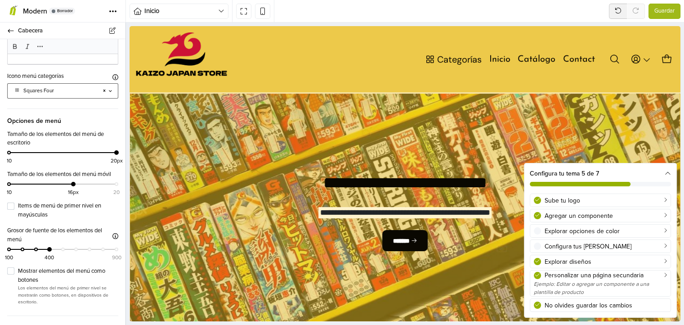
click at [78, 95] on div at bounding box center [55, 91] width 82 height 8
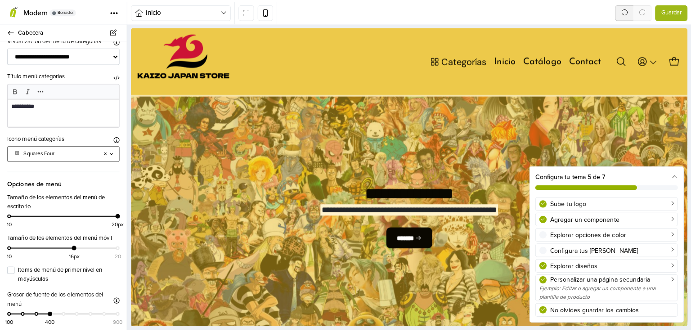
scroll to position [450, 0]
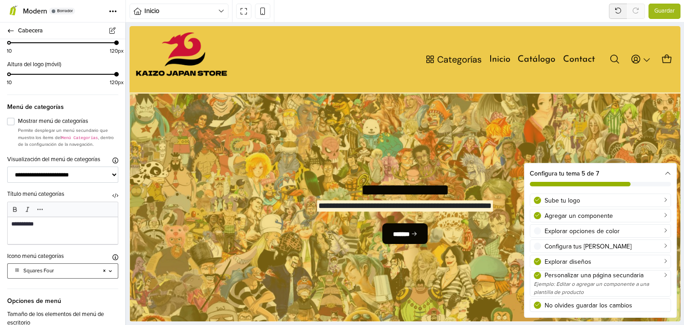
click at [18, 125] on label "Mostrar menú de categorías" at bounding box center [68, 121] width 100 height 9
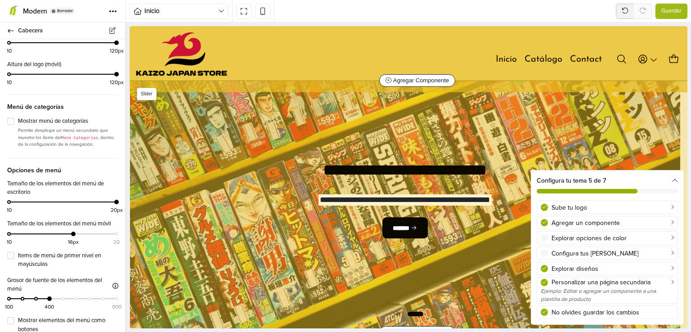
scroll to position [0, 0]
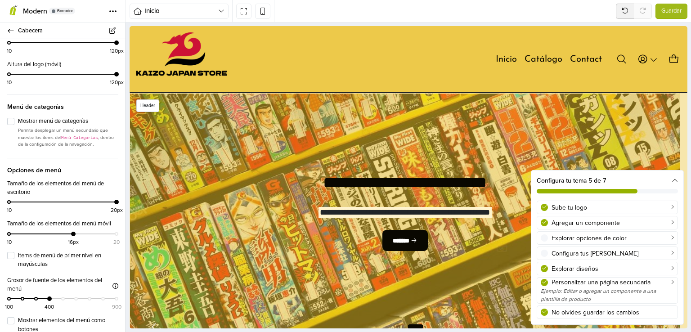
click at [381, 72] on div "Menú Inicio Catálogo Contact Ingresar Crear cuenta 0" at bounding box center [407, 59] width 557 height 54
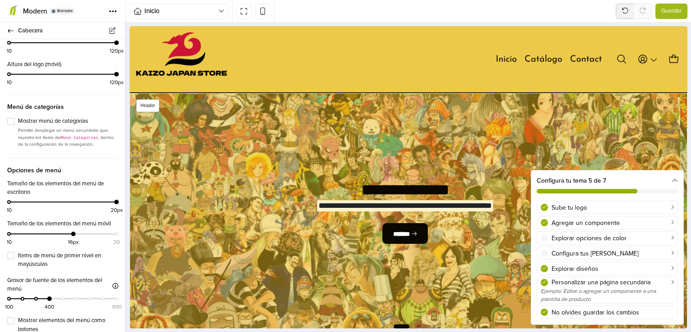
click at [362, 65] on ul "Menú Inicio Catálogo Contact Ingresar Crear cuenta 0" at bounding box center [461, 59] width 438 height 17
drag, startPoint x: 362, startPoint y: 65, endPoint x: 331, endPoint y: 62, distance: 31.2
click at [331, 62] on nav "Inicio Catálogo Contact" at bounding box center [424, 59] width 365 height 13
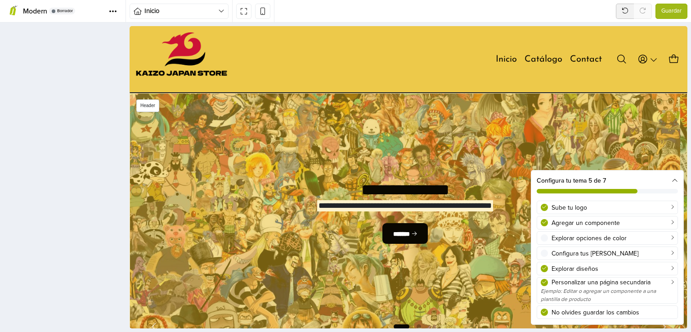
scroll to position [99, 0]
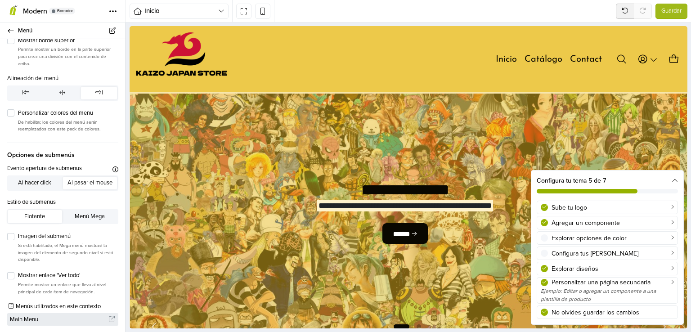
click at [81, 321] on span "Main Menu" at bounding box center [59, 319] width 98 height 13
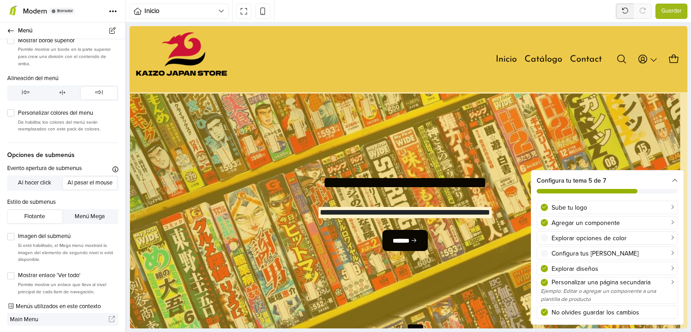
scroll to position [0, 0]
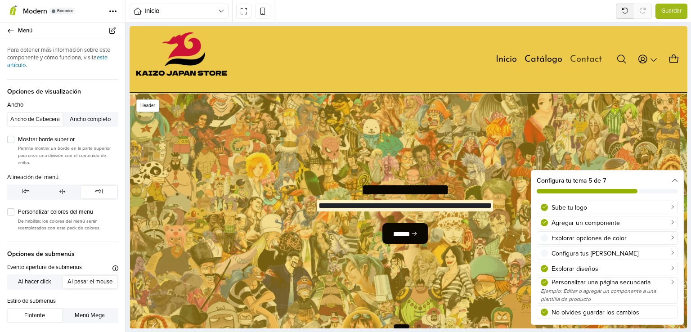
click at [570, 59] on link "Contact" at bounding box center [586, 59] width 32 height 13
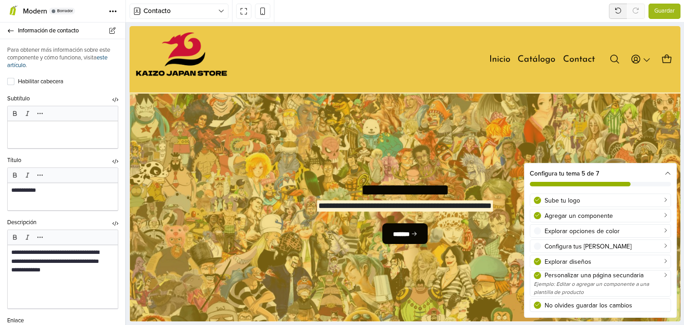
click at [107, 58] on link "este artículo" at bounding box center [57, 61] width 100 height 15
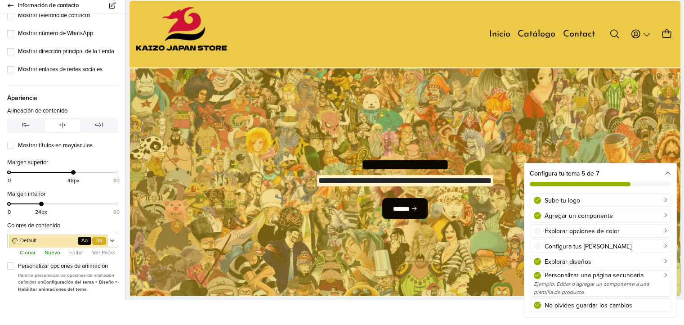
scroll to position [49, 0]
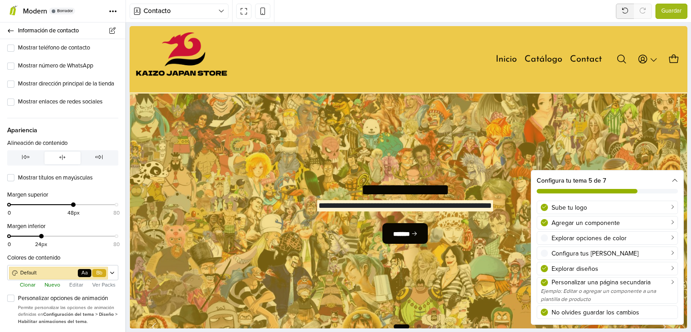
scroll to position [930, 0]
select select "**"
select select "*****"
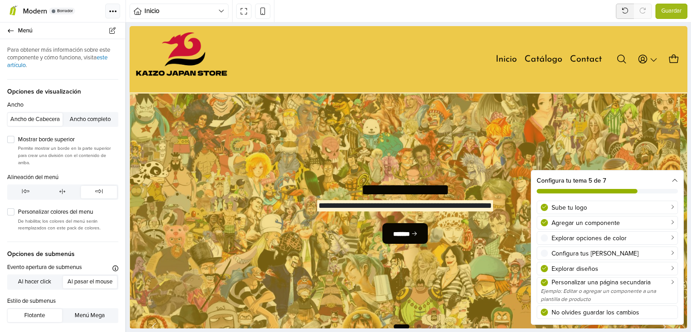
click at [110, 12] on span at bounding box center [113, 11] width 8 height 3
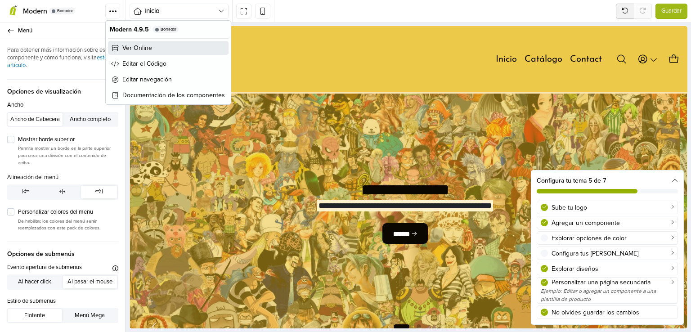
click at [130, 47] on span "Ver Online" at bounding box center [137, 47] width 30 height 9
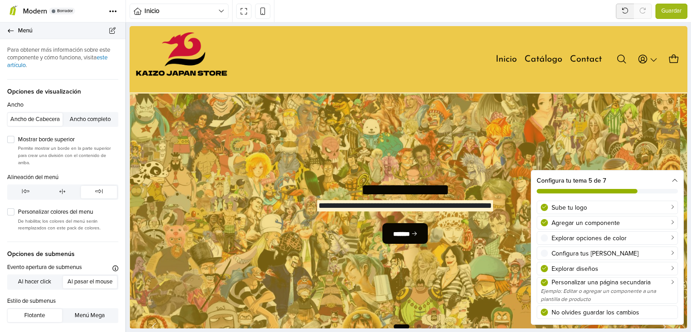
click at [17, 28] on link "Menú" at bounding box center [62, 30] width 125 height 17
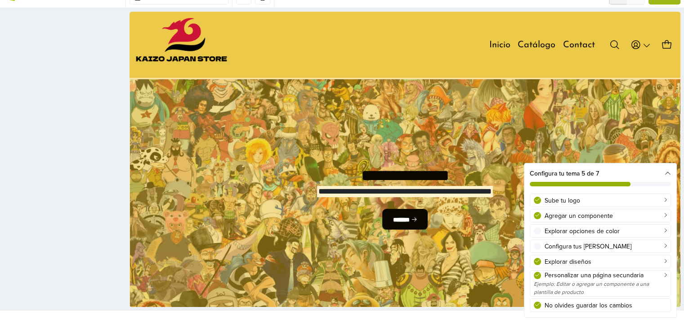
scroll to position [14, 0]
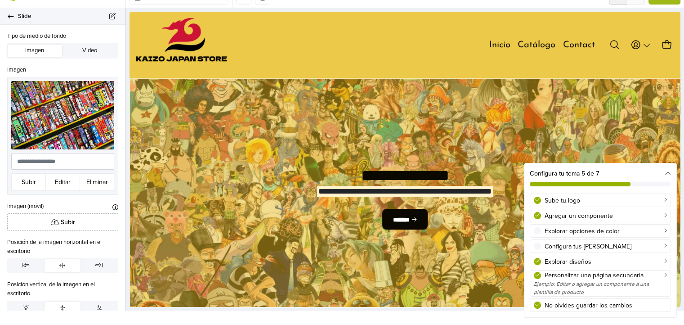
click at [13, 20] on link "Slide" at bounding box center [62, 16] width 125 height 17
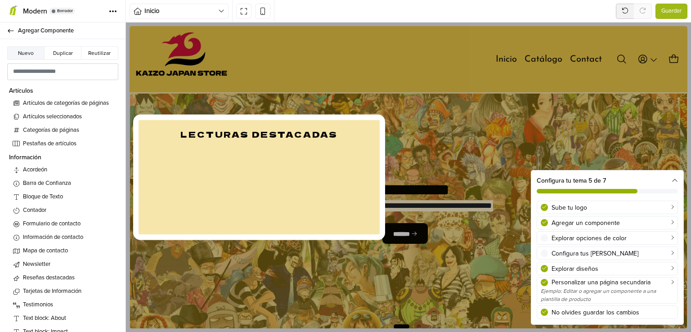
scroll to position [135, 0]
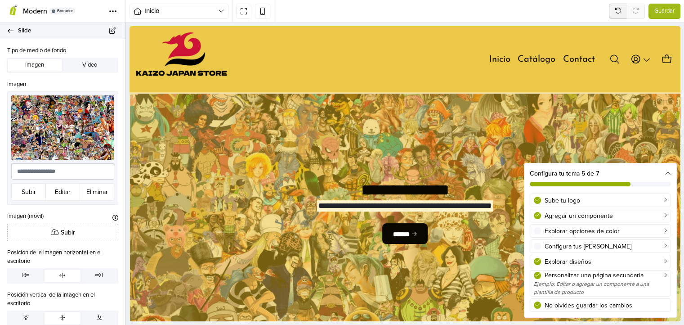
click at [30, 31] on span "Slide" at bounding box center [66, 30] width 97 height 13
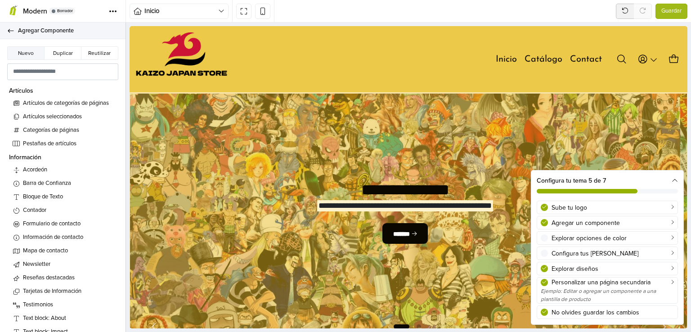
click at [11, 30] on icon at bounding box center [10, 31] width 7 height 6
select select "*****"
select select "******"
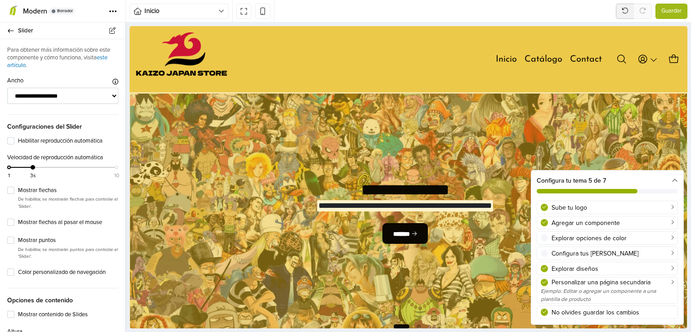
click at [11, 30] on icon at bounding box center [10, 31] width 7 height 6
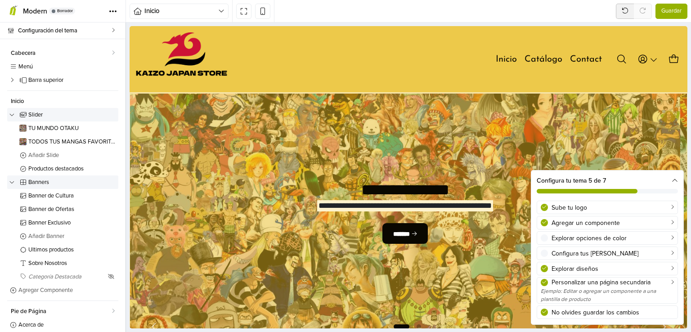
click at [663, 12] on span "Guardar" at bounding box center [671, 11] width 20 height 9
click at [107, 12] on button "Tema" at bounding box center [112, 11] width 15 height 15
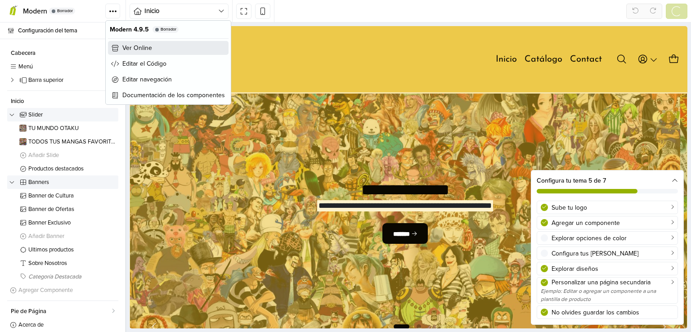
click at [127, 43] on span "Ver Online" at bounding box center [137, 47] width 30 height 9
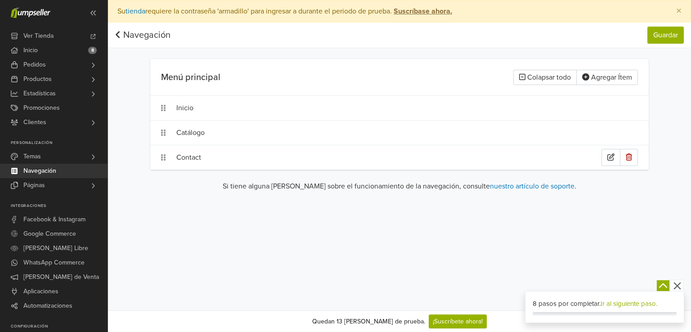
click at [202, 159] on div "Contact" at bounding box center [388, 157] width 425 height 17
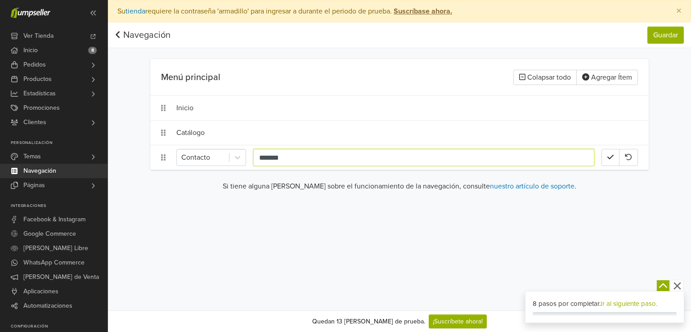
click at [289, 155] on input "*******" at bounding box center [423, 157] width 341 height 17
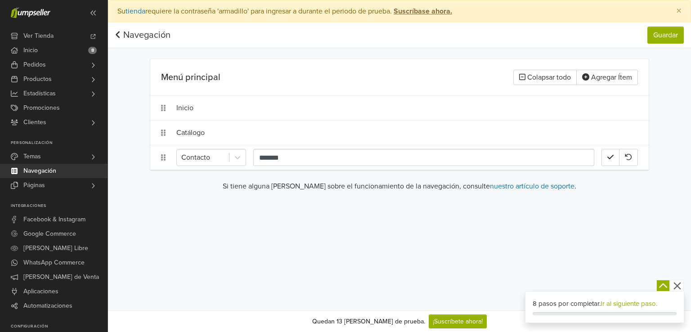
click at [225, 204] on div "Preferencias Suscripción Salir × Su tienda requiere la contraseña 'armadillo' p…" at bounding box center [399, 155] width 583 height 310
click at [194, 202] on div "Preferencias Suscripción Salir × Su tienda requiere la contraseña 'armadillo' p…" at bounding box center [399, 155] width 583 height 310
click at [222, 240] on div "Preferencias Suscripción Salir × Su tienda requiere la contraseña 'armadillo' p…" at bounding box center [399, 155] width 583 height 310
click at [294, 250] on div "Preferencias Suscripción Salir × Su tienda requiere la contraseña 'armadillo' p…" at bounding box center [399, 155] width 583 height 310
click at [183, 226] on div "Preferencias Suscripción Salir × Su tienda requiere la contraseña 'armadillo' p…" at bounding box center [399, 155] width 583 height 310
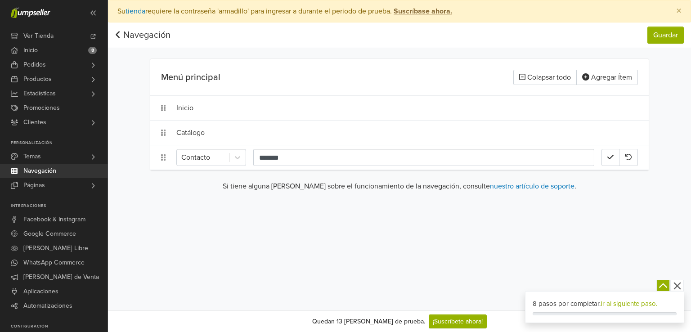
click at [149, 133] on main "Menú principal Colapsar todo Agregar Ítem Inicio Catálogo Contacto ******* Si t…" at bounding box center [399, 129] width 512 height 140
click at [76, 183] on link "Páginas" at bounding box center [53, 185] width 107 height 14
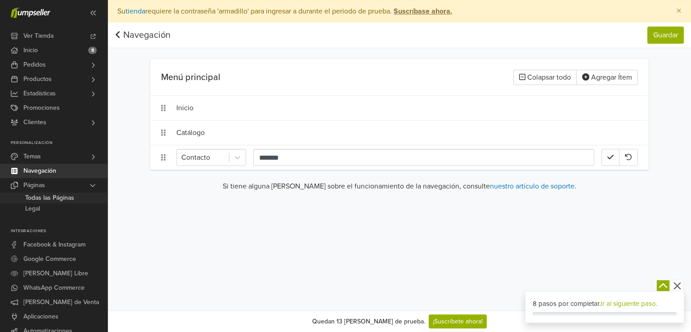
click at [76, 200] on link "Todas las Páginas" at bounding box center [53, 197] width 107 height 11
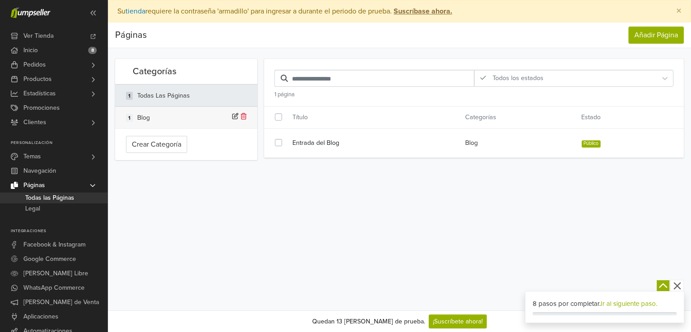
click at [191, 108] on li "1 Blog" at bounding box center [186, 118] width 142 height 22
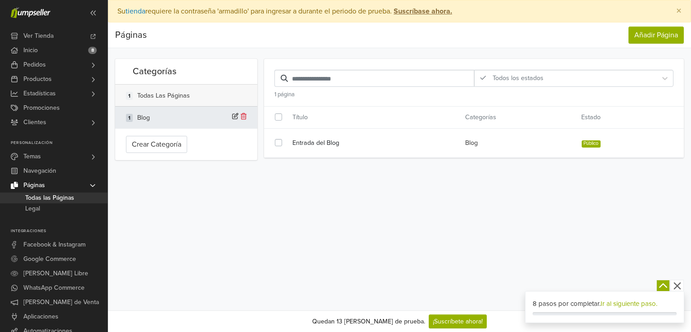
click at [196, 99] on div "1 Todas las Páginas" at bounding box center [186, 95] width 120 height 11
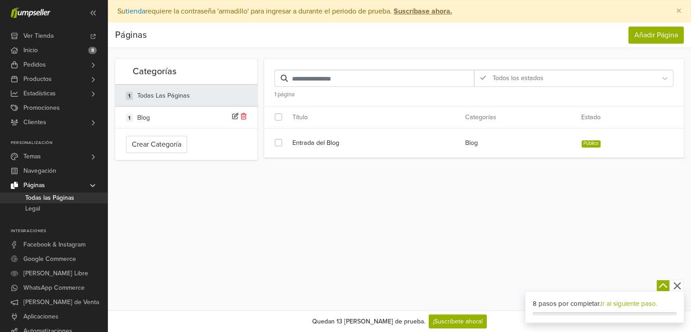
click at [97, 185] on span at bounding box center [93, 185] width 14 height 7
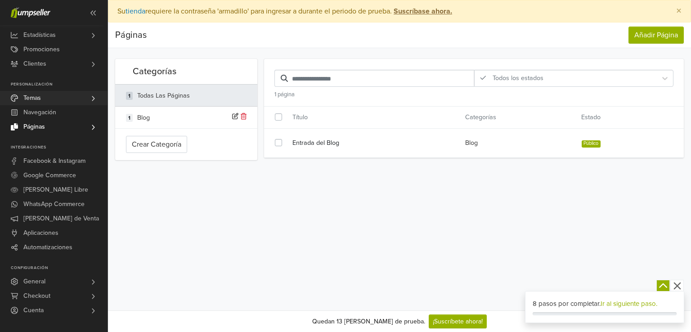
click at [76, 97] on link "Temas" at bounding box center [53, 98] width 107 height 14
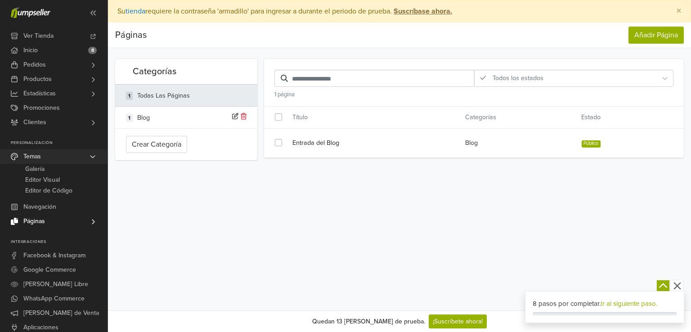
click at [83, 156] on link "Temas" at bounding box center [53, 156] width 107 height 14
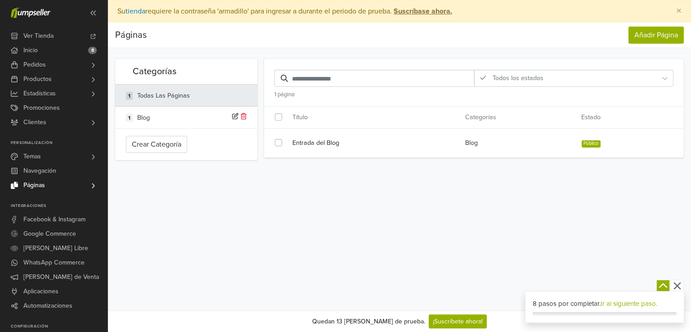
click at [58, 184] on link "Páginas" at bounding box center [53, 185] width 107 height 14
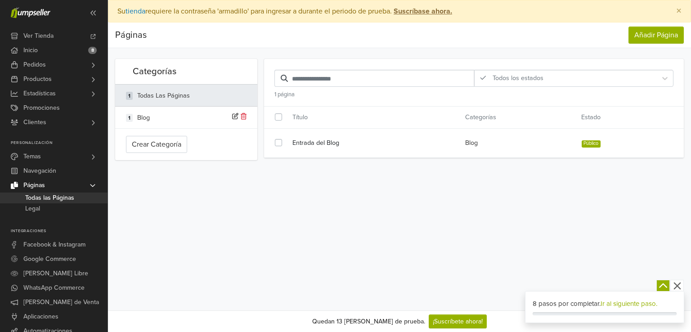
click at [58, 184] on link "Páginas" at bounding box center [53, 185] width 107 height 14
